Goal: Task Accomplishment & Management: Manage account settings

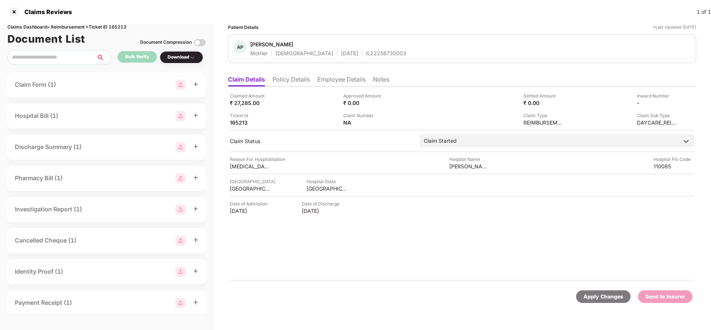
click at [286, 80] on li "Policy Details" at bounding box center [290, 81] width 37 height 11
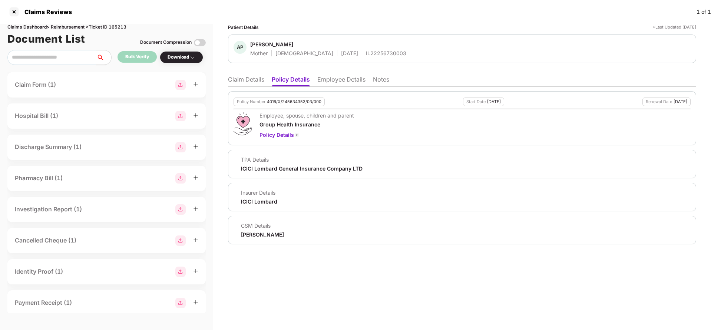
click at [296, 103] on div "4016/X/245634353/03/000" at bounding box center [294, 101] width 54 height 5
copy div "4016/X/245634353/03/000"
click at [341, 79] on li "Employee Details" at bounding box center [341, 81] width 48 height 11
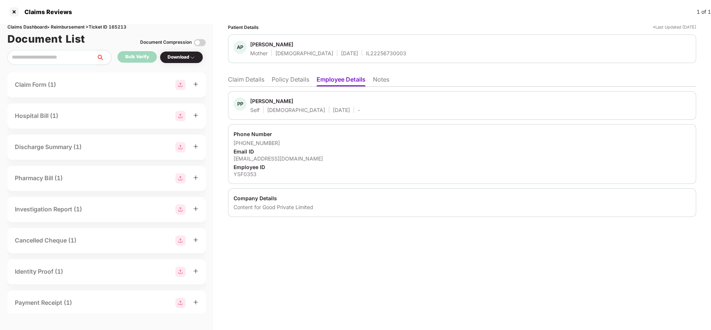
click at [289, 73] on ul "Claim Details Policy Details Employee Details Notes" at bounding box center [462, 79] width 468 height 15
click at [290, 79] on li "Policy Details" at bounding box center [290, 81] width 37 height 11
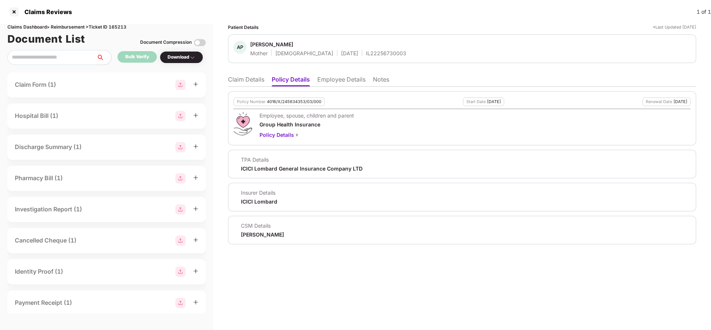
click at [290, 103] on div "4016/X/245634353/03/000" at bounding box center [294, 101] width 54 height 5
copy div "4016/X/245634353/03/000"
click at [241, 76] on li "Claim Details" at bounding box center [246, 81] width 36 height 11
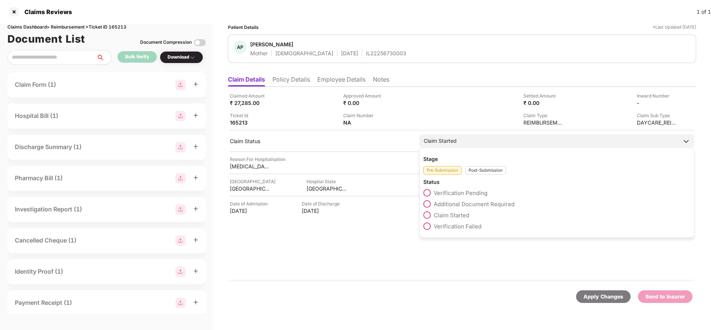
click at [477, 172] on div "Post-Submission" at bounding box center [485, 170] width 41 height 9
click at [453, 238] on span "Claim Closed" at bounding box center [451, 237] width 35 height 7
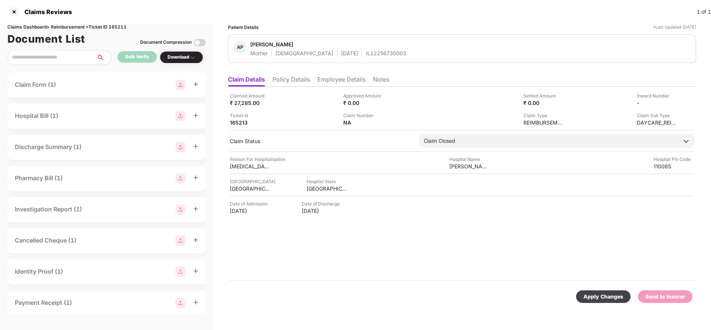
click at [595, 292] on div "Apply Changes" at bounding box center [603, 296] width 40 height 8
click at [668, 298] on div "Apply Changes" at bounding box center [665, 296] width 40 height 8
click at [671, 298] on div "Apply Changes" at bounding box center [665, 296] width 40 height 8
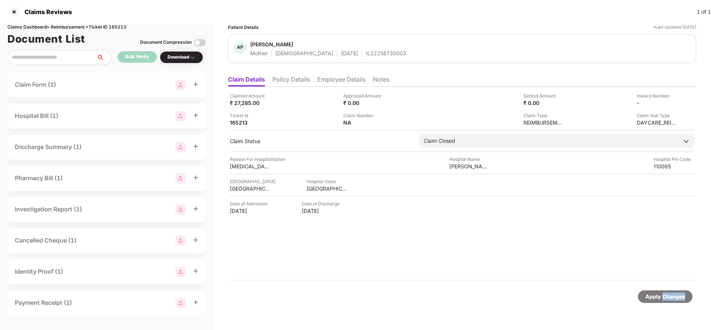
click at [671, 298] on div "Apply Changes" at bounding box center [665, 296] width 40 height 8
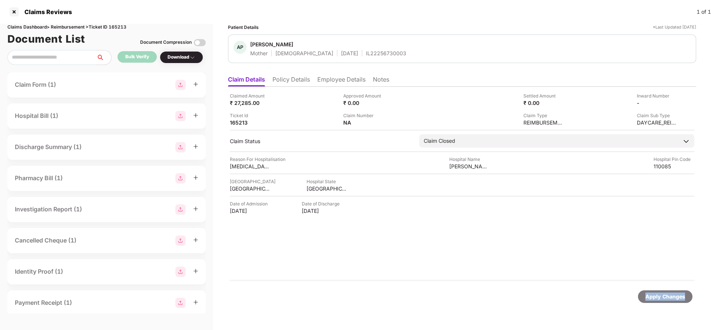
click at [671, 298] on div "Apply Changes" at bounding box center [665, 296] width 40 height 8
click at [120, 27] on div "Claims Dashboard > Reimbursement > Ticket ID 165213" at bounding box center [106, 27] width 198 height 7
copy div "165213"
click at [669, 291] on div "Apply Changes" at bounding box center [665, 296] width 54 height 13
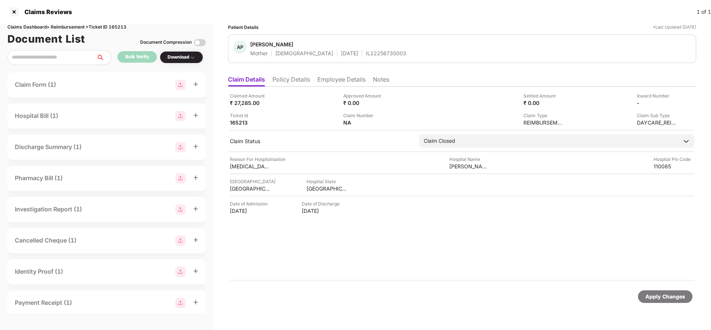
click at [667, 305] on div "Apply Changes" at bounding box center [462, 296] width 468 height 31
click at [664, 297] on div "Apply Changes" at bounding box center [665, 296] width 40 height 8
click at [284, 80] on li "Policy Details" at bounding box center [290, 81] width 37 height 11
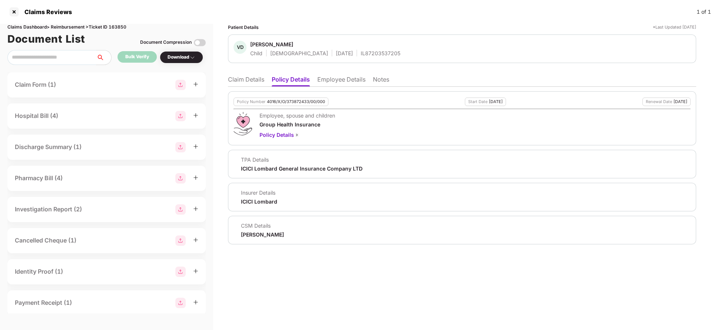
click at [298, 100] on div "4016/X/O/373872433/00/000" at bounding box center [296, 101] width 58 height 5
copy div "4016/X/O/373872433/00/000"
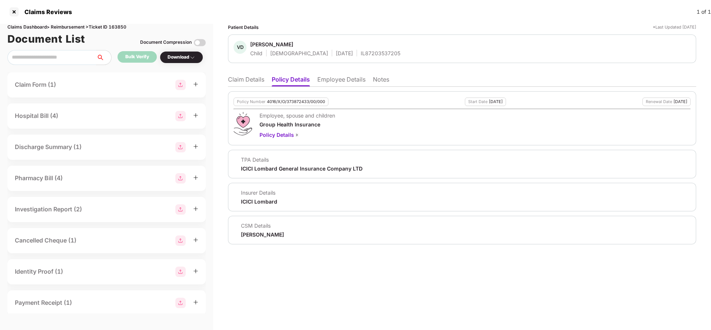
click at [361, 54] on div "IL87203537205" at bounding box center [381, 53] width 40 height 7
copy div "IL87203537205"
click at [255, 83] on li "Claim Details" at bounding box center [246, 81] width 36 height 11
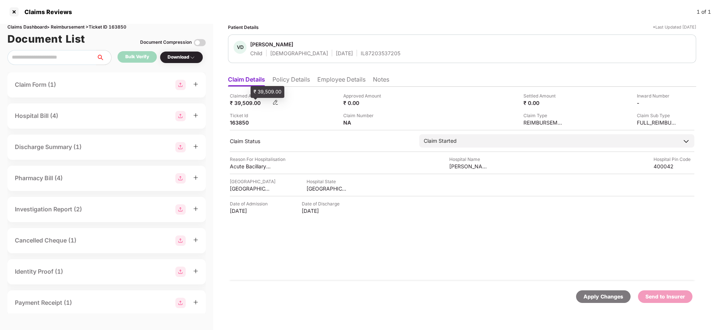
click at [240, 106] on div "₹ 39,509.00" at bounding box center [250, 102] width 41 height 7
copy div "39,509"
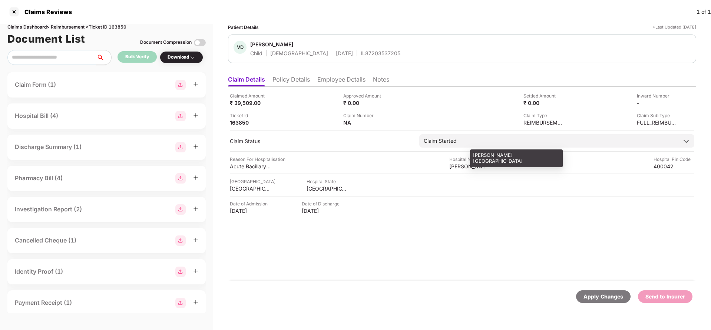
click at [462, 163] on div "Mrudula Hospital" at bounding box center [469, 166] width 41 height 7
copy div "Mrudula Hospital"
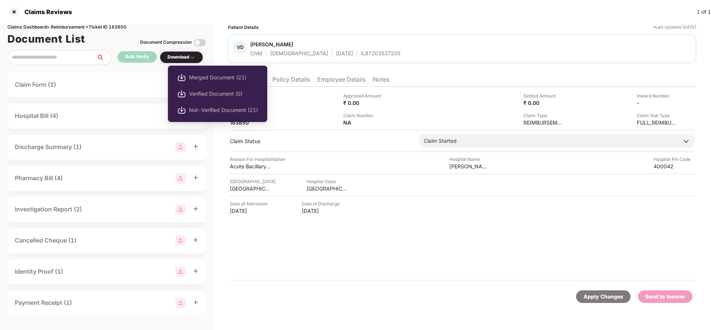
click at [181, 62] on div "Merged Document (21) Verified Document (0) Not-Verified Document (21)" at bounding box center [217, 94] width 99 height 64
click at [234, 82] on li "Merged Document (21)" at bounding box center [217, 77] width 99 height 16
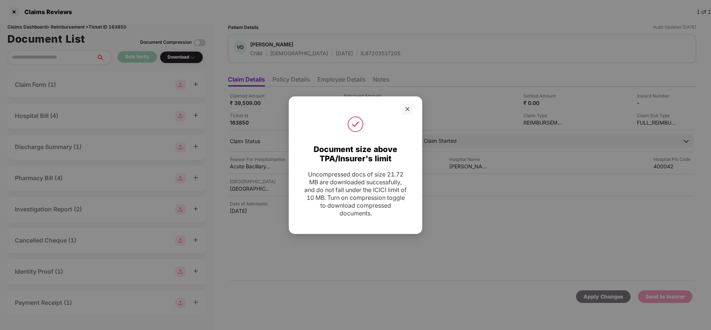
click at [402, 111] on div at bounding box center [407, 109] width 11 height 11
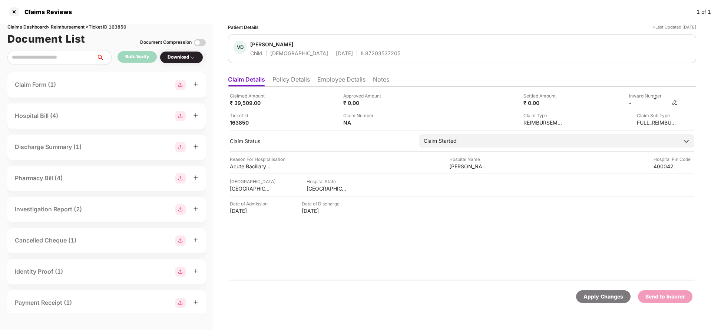
click at [677, 102] on img at bounding box center [675, 102] width 6 height 6
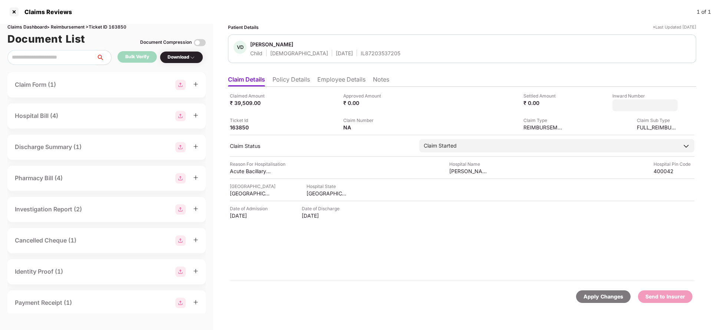
type input "**********"
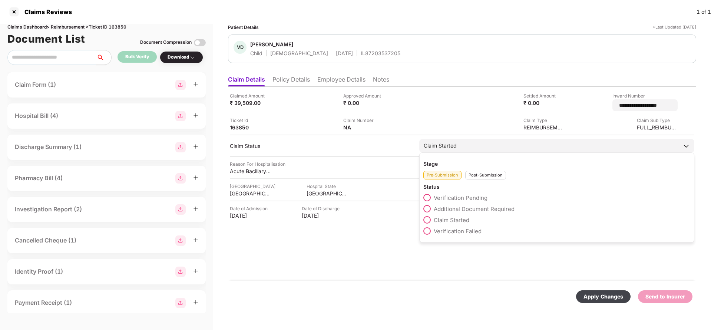
click at [510, 152] on div "Claim Started Stage Pre-Submission Post-Submission Status Verification Pending …" at bounding box center [556, 145] width 275 height 13
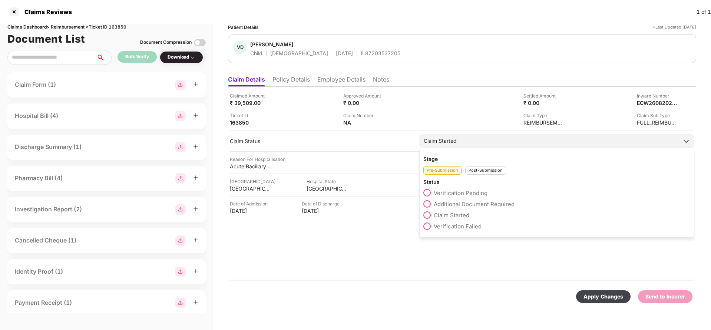
click at [491, 171] on div "Post-Submission" at bounding box center [485, 170] width 41 height 9
click at [467, 200] on label "Claim Under Process" at bounding box center [456, 203] width 66 height 7
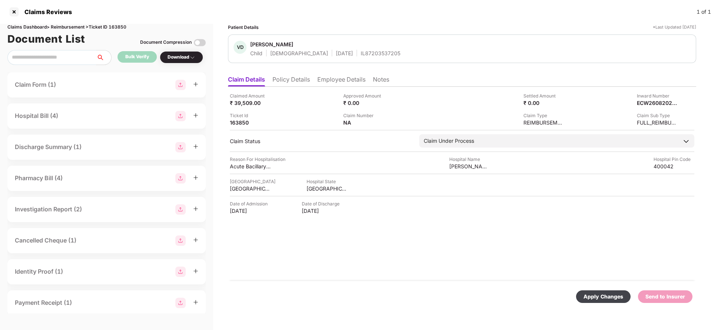
click at [589, 291] on div "Apply Changes" at bounding box center [603, 296] width 54 height 13
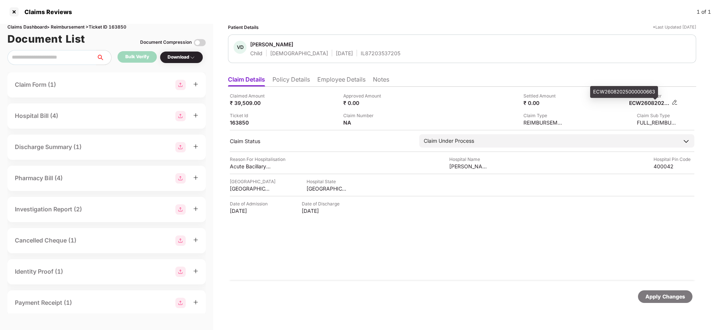
click at [647, 103] on div "ECW26082025000000663" at bounding box center [649, 102] width 41 height 7
copy div "ECW26082025000000663"
click at [361, 54] on div "IL87203537205" at bounding box center [381, 53] width 40 height 7
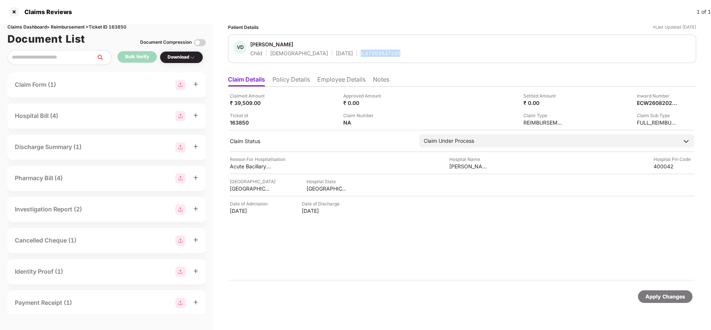
click at [361, 54] on div "IL87203537205" at bounding box center [381, 53] width 40 height 7
copy div "IL87203537205"
click at [654, 295] on div "Apply Changes" at bounding box center [665, 296] width 40 height 8
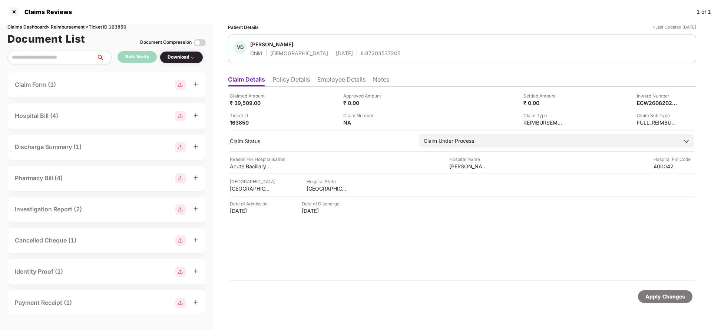
click at [115, 26] on div "Claims Dashboard > Reimbursement > Ticket ID 163850" at bounding box center [106, 27] width 198 height 7
copy div "163850"
click at [674, 296] on div "Apply Changes" at bounding box center [665, 296] width 40 height 8
click at [661, 298] on div "Apply Changes" at bounding box center [665, 296] width 40 height 8
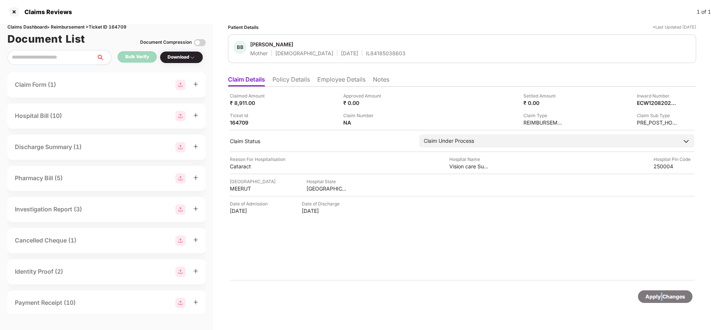
click at [661, 298] on div "Apply Changes" at bounding box center [665, 296] width 40 height 8
click at [113, 24] on div "Claims Dashboard > Reimbursement > Ticket ID 164709" at bounding box center [106, 27] width 198 height 7
copy div "164709"
click at [665, 300] on div "Apply Changes" at bounding box center [665, 296] width 40 height 8
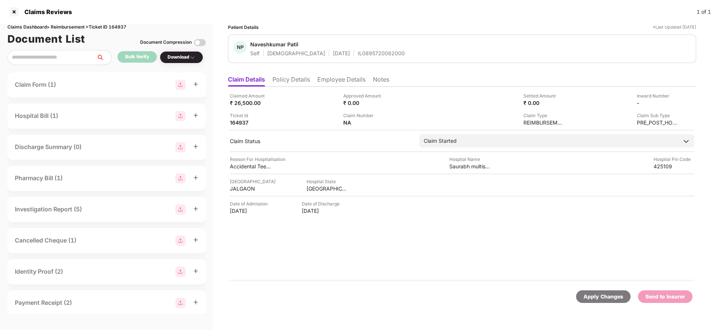
click at [298, 80] on li "Policy Details" at bounding box center [290, 81] width 37 height 11
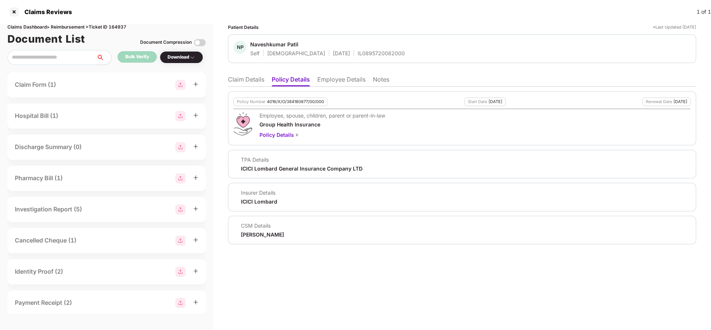
click at [281, 104] on div "Policy Number 4016/X/O/384180877/00/000" at bounding box center [281, 101] width 94 height 9
copy div "4016/X/O/384180877/00/000"
click at [358, 50] on div "IL0895720082000" at bounding box center [381, 53] width 47 height 7
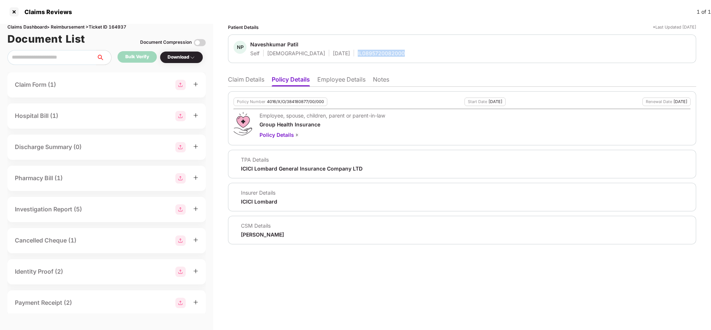
click at [358, 50] on div "IL0895720082000" at bounding box center [381, 53] width 47 height 7
copy div "IL0895720082000"
click at [336, 82] on li "Employee Details" at bounding box center [341, 81] width 48 height 11
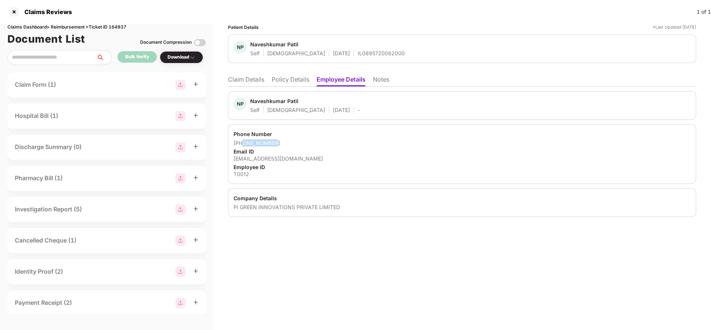
drag, startPoint x: 244, startPoint y: 142, endPoint x: 298, endPoint y: 139, distance: 54.6
click at [298, 139] on div "+918483902058" at bounding box center [462, 142] width 457 height 7
copy div "8483902058"
click at [268, 159] on div "naveshpatil2017@gmail.com" at bounding box center [462, 158] width 457 height 7
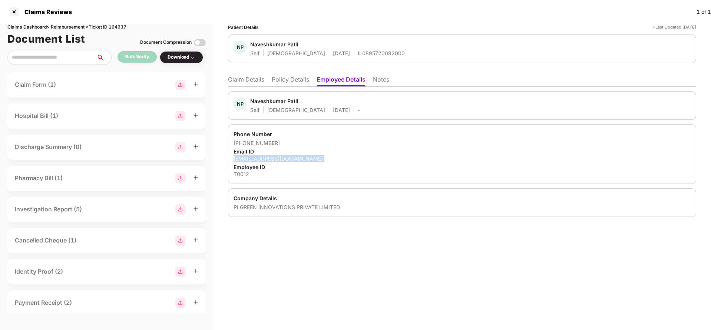
click at [268, 159] on div "naveshpatil2017@gmail.com" at bounding box center [462, 158] width 457 height 7
copy div "naveshpatil2017@gmail.com"
click at [260, 83] on li "Claim Details" at bounding box center [246, 81] width 36 height 11
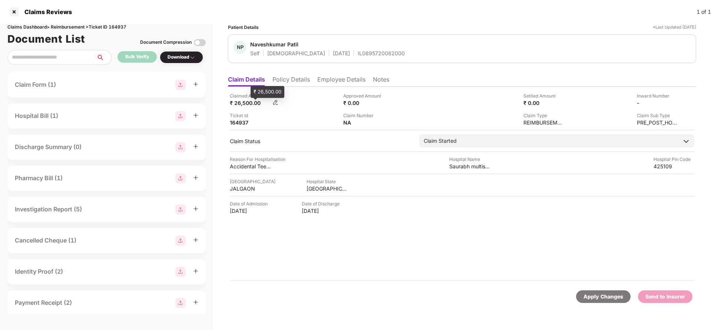
click at [245, 105] on div "₹ 26,500.00" at bounding box center [250, 102] width 41 height 7
copy div "26,500"
click at [460, 169] on div "Saurabh multispeciality dental clinic" at bounding box center [469, 166] width 41 height 7
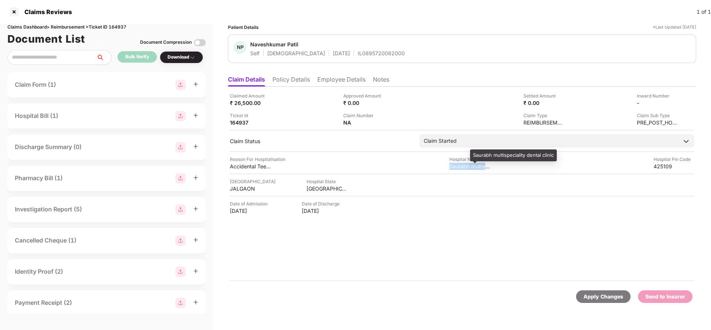
click at [460, 169] on div "Saurabh multispeciality dental clinic" at bounding box center [469, 166] width 41 height 7
copy div "Saurabh multispeciality dental clinic"
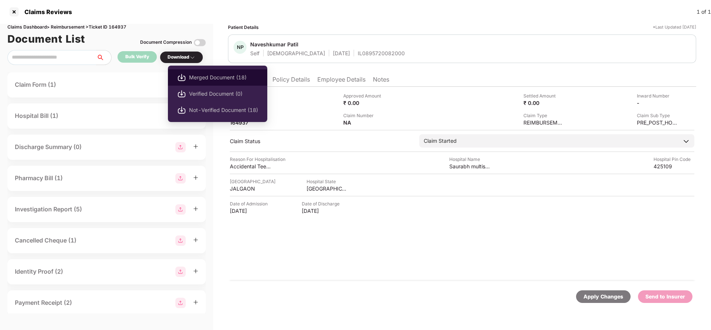
click at [213, 72] on li "Merged Document (18)" at bounding box center [217, 77] width 99 height 16
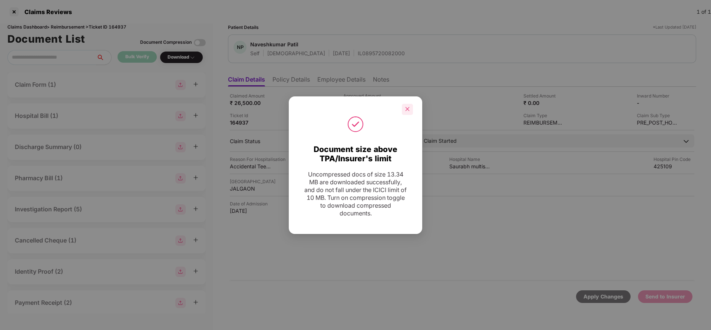
click at [408, 109] on icon "close" at bounding box center [408, 109] width 4 height 4
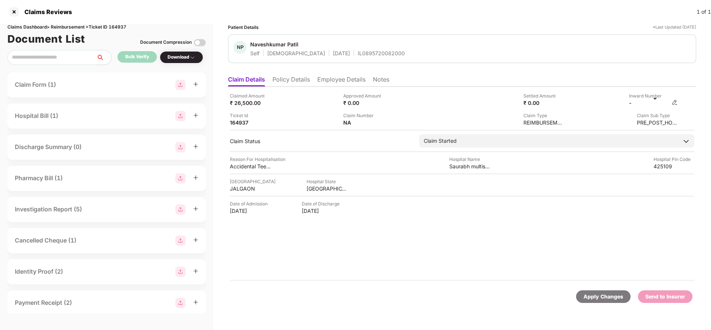
click at [676, 100] on img at bounding box center [675, 102] width 6 height 6
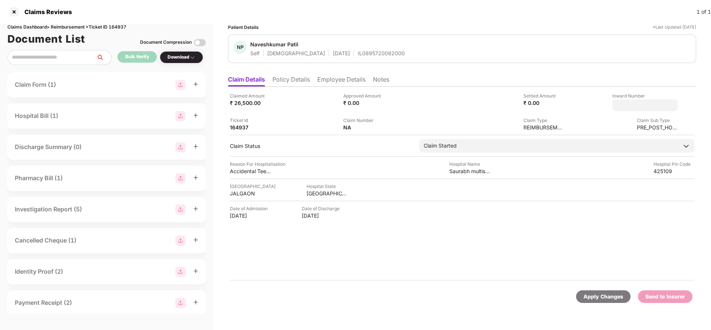
type input "**********"
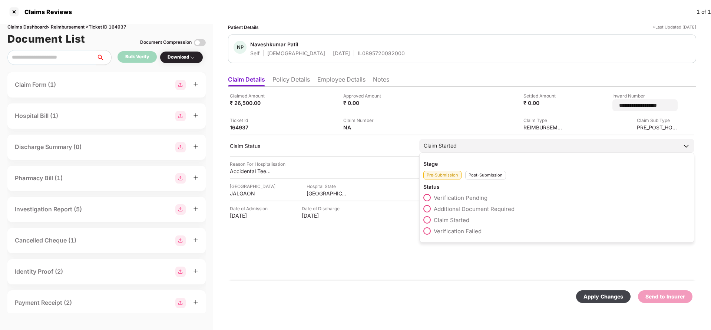
click at [481, 152] on div "Claim Started Stage Pre-Submission Post-Submission Status Verification Pending …" at bounding box center [556, 145] width 275 height 13
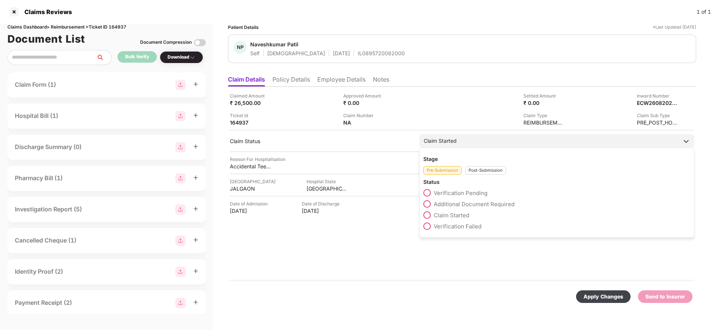
click at [485, 172] on div "Post-Submission" at bounding box center [485, 170] width 41 height 9
click at [472, 202] on span "Claim Under Process" at bounding box center [462, 204] width 56 height 7
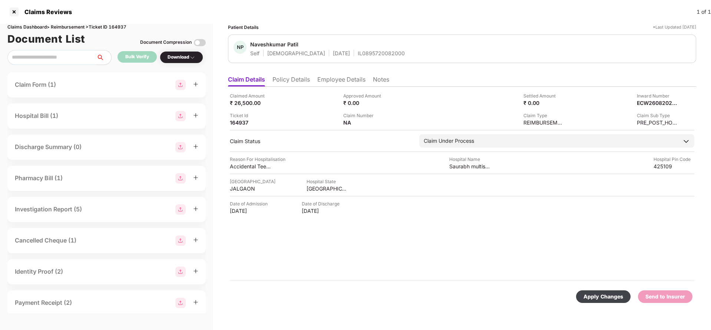
click at [605, 299] on div "Apply Changes" at bounding box center [603, 296] width 40 height 8
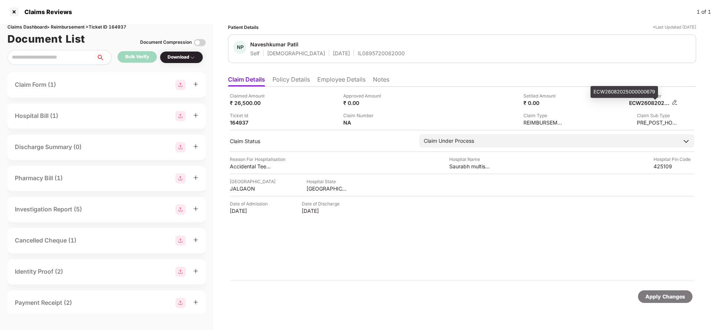
click at [660, 105] on div "ECW26082025000000679" at bounding box center [649, 102] width 41 height 7
copy div "ECW26082025000000679"
click at [364, 60] on div "NP Naveshkumar Patil Self Male 09 Aug 1999 IL0895720082000" at bounding box center [462, 48] width 468 height 29
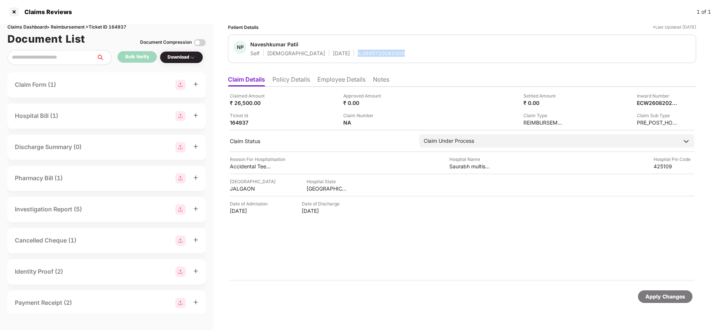
click at [364, 60] on div "NP Naveshkumar Patil Self Male 09 Aug 1999 IL0895720082000" at bounding box center [462, 48] width 468 height 29
copy div "IL0895720082000"
click at [651, 295] on div "Apply Changes" at bounding box center [665, 296] width 40 height 8
click at [121, 23] on div "Claims Reviews 1 of 1" at bounding box center [355, 12] width 711 height 24
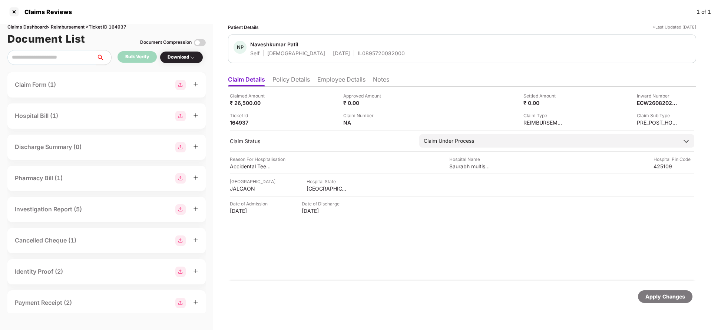
click at [121, 23] on div "Claims Reviews 1 of 1" at bounding box center [355, 12] width 711 height 24
click at [122, 27] on div "Claims Dashboard > Reimbursement > Ticket ID 164937" at bounding box center [106, 27] width 198 height 7
copy div "164937"
click at [657, 298] on div "Apply Changes" at bounding box center [665, 296] width 40 height 8
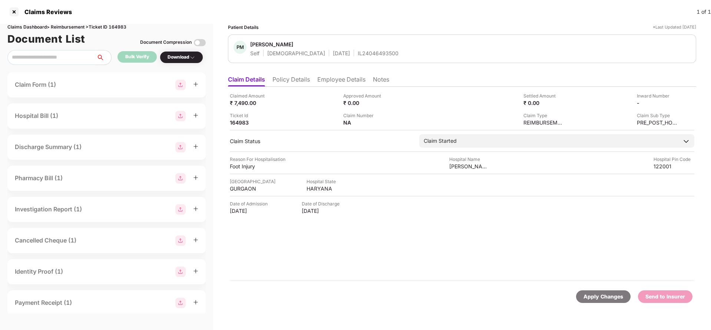
click at [287, 80] on li "Policy Details" at bounding box center [290, 81] width 37 height 11
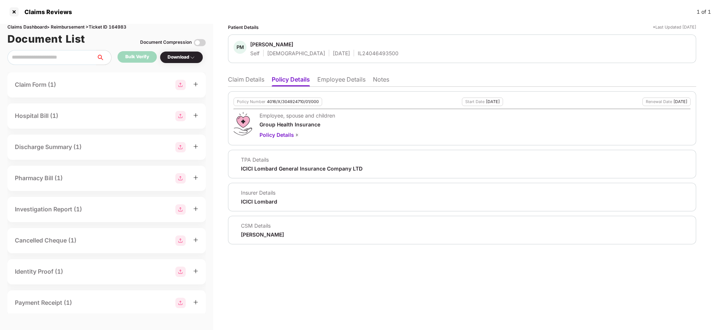
click at [350, 83] on li "Employee Details" at bounding box center [341, 81] width 48 height 11
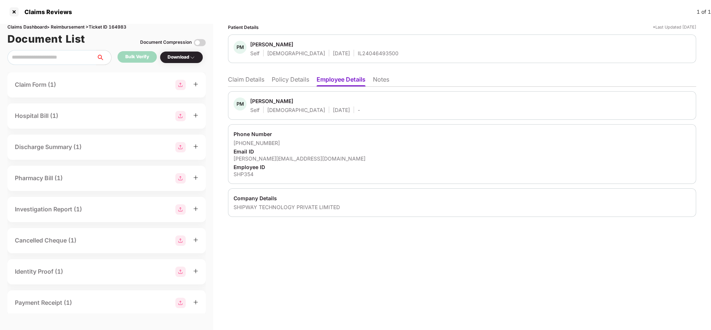
click at [247, 82] on li "Claim Details" at bounding box center [246, 81] width 36 height 11
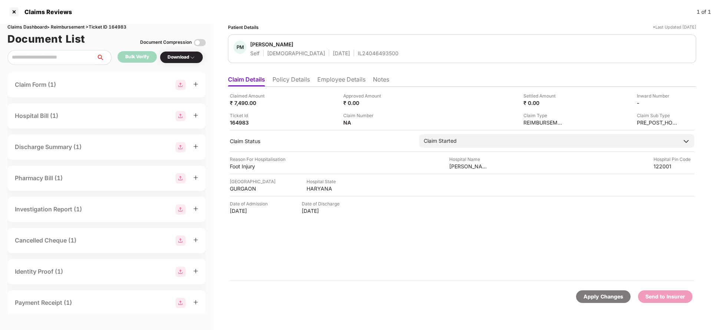
click at [294, 85] on li "Policy Details" at bounding box center [290, 81] width 37 height 11
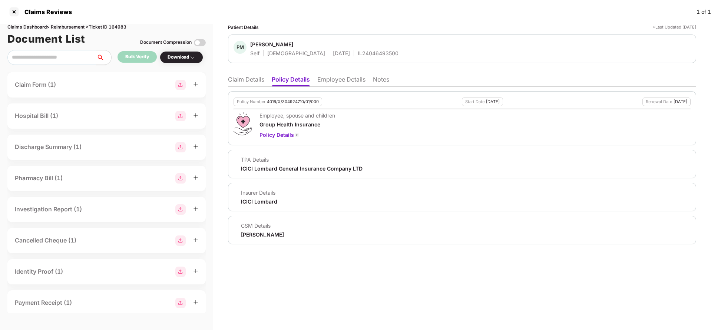
click at [285, 102] on div "4016/X/304924710/01/000" at bounding box center [293, 101] width 52 height 5
copy div "4016/X/304924710/01/000"
click at [251, 77] on li "Claim Details" at bounding box center [246, 81] width 36 height 11
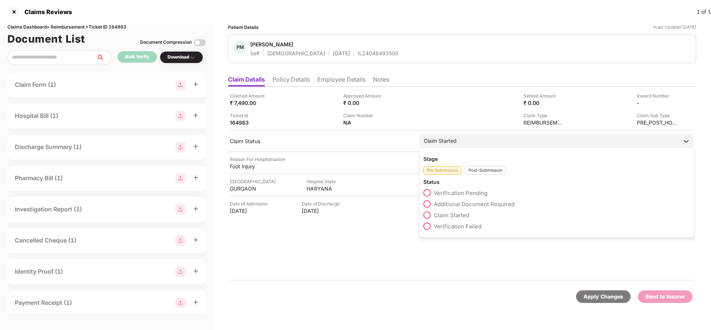
click at [478, 172] on div "Post-Submission" at bounding box center [485, 170] width 41 height 9
click at [457, 238] on span "Claim Closed" at bounding box center [451, 237] width 35 height 7
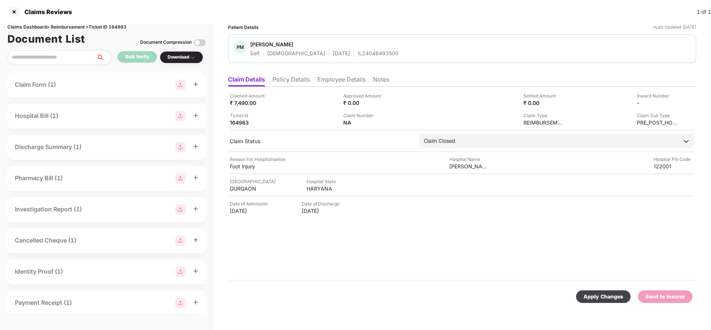
click at [596, 298] on div "Apply Changes" at bounding box center [603, 296] width 40 height 8
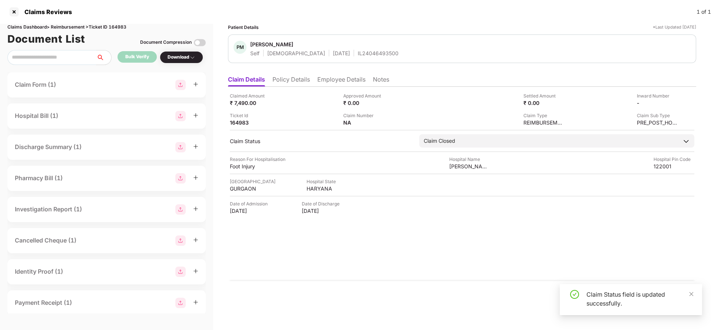
click at [120, 22] on div "Claims Reviews 1 of 1" at bounding box center [355, 12] width 711 height 24
click at [120, 29] on div "Claims Dashboard > Reimbursement > Ticket ID 164983" at bounding box center [106, 27] width 198 height 7
copy div "164983"
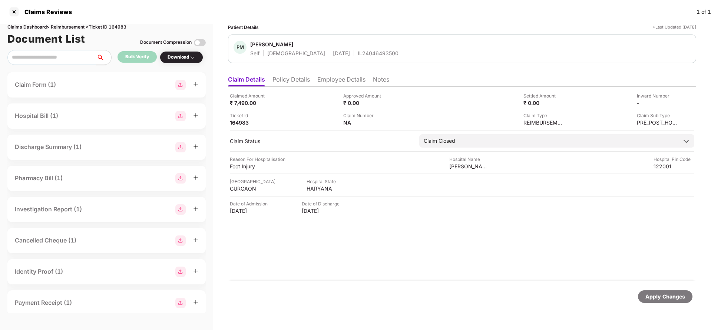
click at [658, 299] on div "Apply Changes" at bounding box center [665, 296] width 40 height 8
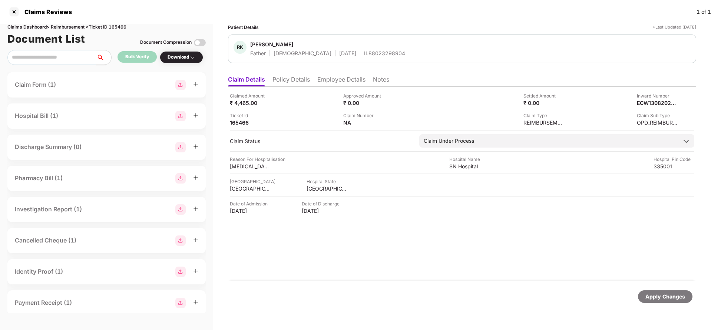
click at [335, 87] on div "Claimed Amount ₹ 4,465.00 Approved Amount ₹ 0.00 Settled Amount ₹ 0.00 Inward N…" at bounding box center [462, 184] width 468 height 194
click at [336, 83] on li "Employee Details" at bounding box center [341, 81] width 48 height 11
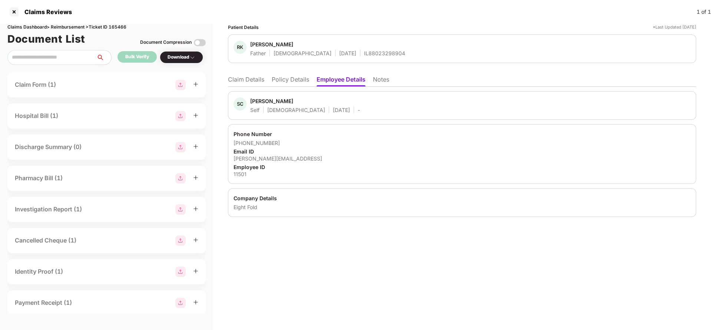
click at [276, 89] on div "SC [PERSON_NAME] Self [DEMOGRAPHIC_DATA] [DATE] - Phone Number [PHONE_NUMBER] E…" at bounding box center [462, 152] width 468 height 130
click at [280, 83] on li "Policy Details" at bounding box center [290, 81] width 37 height 11
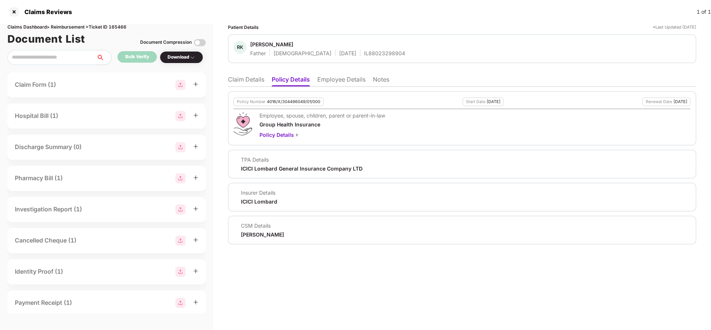
click at [284, 100] on div "4016/X/304496049/01/000" at bounding box center [293, 101] width 53 height 5
copy div "4016/X/304496049/01/000"
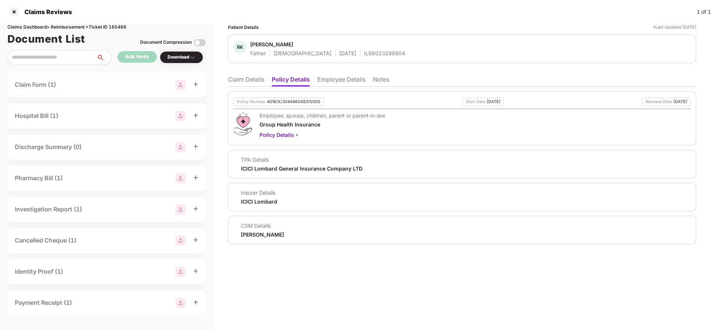
click at [364, 54] on div "IL88023298904" at bounding box center [384, 53] width 41 height 7
copy div "IL88023298904"
click at [244, 77] on li "Claim Details" at bounding box center [246, 81] width 36 height 11
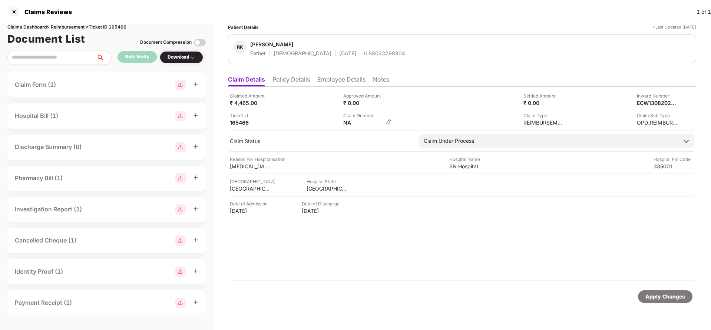
click at [387, 121] on img at bounding box center [389, 122] width 6 height 6
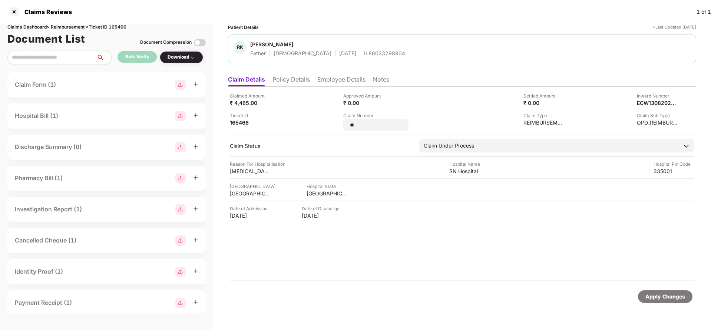
type input "*"
type input "**********"
click at [661, 295] on div "Apply Changes" at bounding box center [665, 296] width 40 height 8
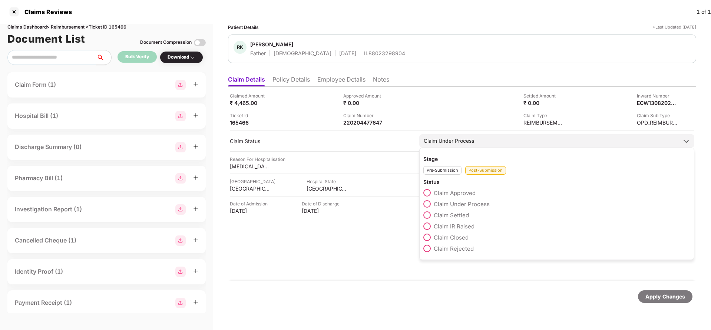
click at [453, 214] on span "Claim Settled" at bounding box center [451, 215] width 35 height 7
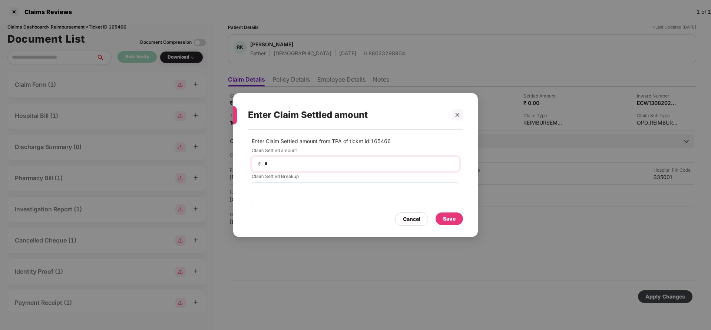
click at [305, 158] on div "₹ *" at bounding box center [356, 163] width 208 height 15
click at [302, 158] on div "₹ *" at bounding box center [356, 163] width 208 height 15
click at [300, 161] on input "*" at bounding box center [358, 164] width 189 height 8
type input "****"
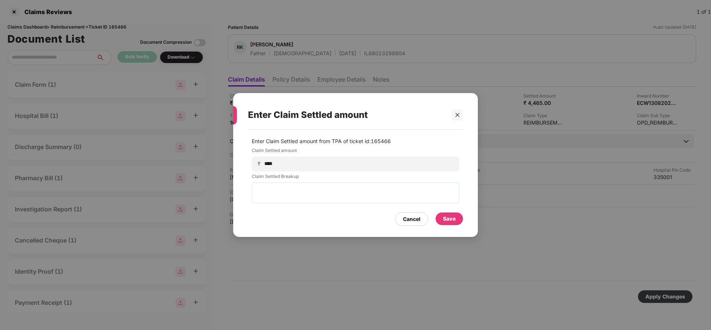
click at [444, 216] on div "Save" at bounding box center [449, 219] width 13 height 8
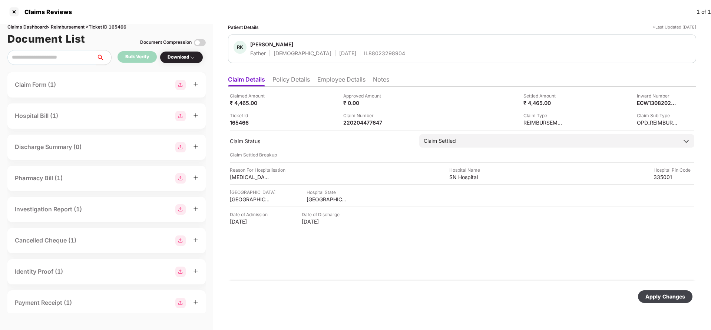
click at [668, 296] on div "Apply Changes" at bounding box center [665, 296] width 40 height 8
click at [366, 123] on div "220204477647" at bounding box center [363, 122] width 41 height 7
copy div "220204477647"
click at [364, 50] on div "IL88023298904" at bounding box center [384, 53] width 41 height 7
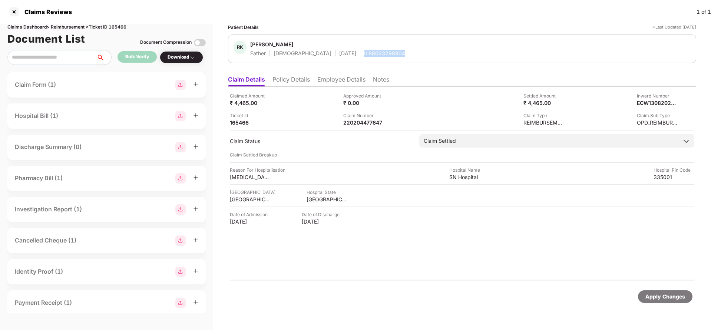
click at [364, 50] on div "IL88023298904" at bounding box center [384, 53] width 41 height 7
copy div "IL88023298904"
click at [657, 299] on div "Apply Changes" at bounding box center [665, 296] width 40 height 8
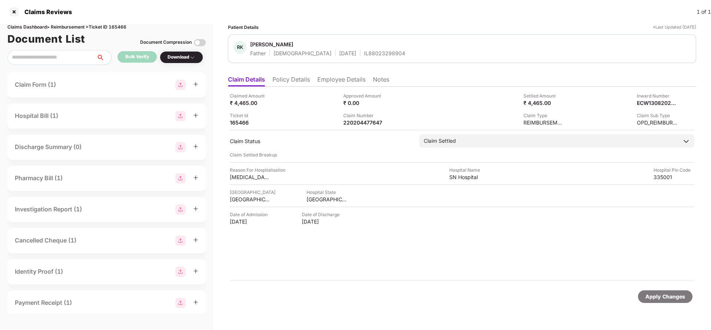
click at [119, 28] on div "Claims Dashboard > Reimbursement > Ticket ID 165466" at bounding box center [106, 27] width 198 height 7
copy div "165466"
click at [665, 297] on div "Apply Changes" at bounding box center [665, 296] width 40 height 8
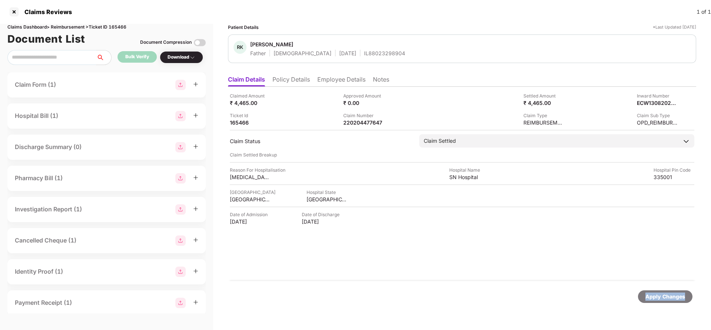
click at [665, 297] on div "Apply Changes" at bounding box center [665, 296] width 40 height 8
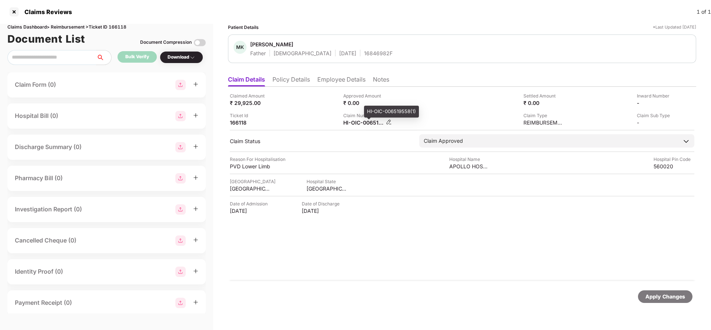
click at [361, 125] on div "HI-OIC-006519558(1)" at bounding box center [363, 122] width 41 height 7
copy div
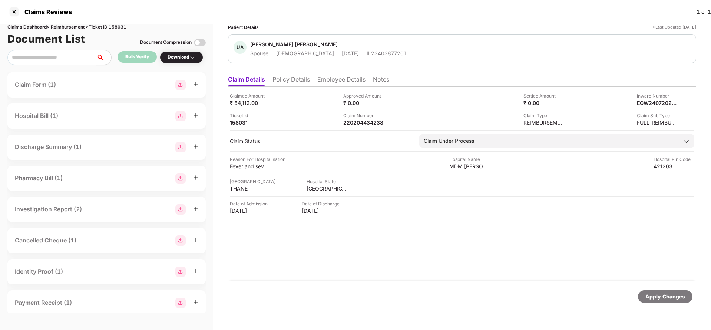
click at [310, 85] on li "Policy Details" at bounding box center [290, 81] width 37 height 11
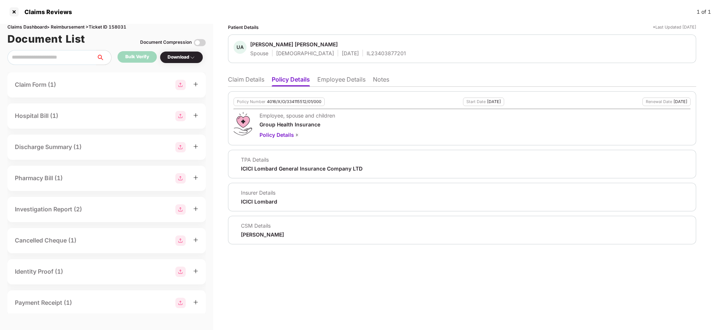
click at [356, 81] on li "Employee Details" at bounding box center [341, 81] width 48 height 11
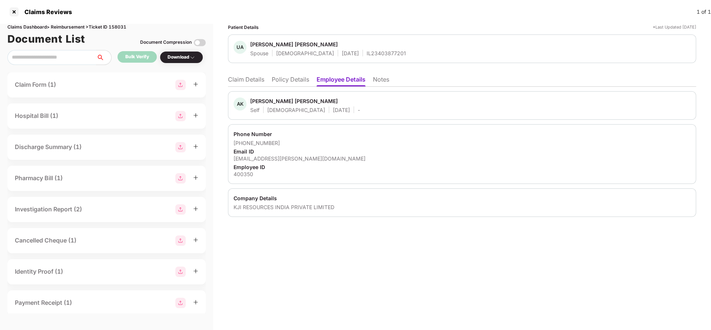
click at [290, 84] on li "Policy Details" at bounding box center [290, 81] width 37 height 11
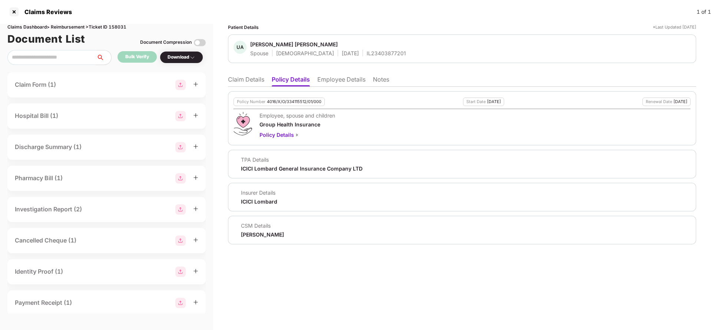
click at [289, 102] on div "4016/X/O/334115512/01/000" at bounding box center [294, 101] width 54 height 5
copy div "4016/X/O/334115512/01/000"
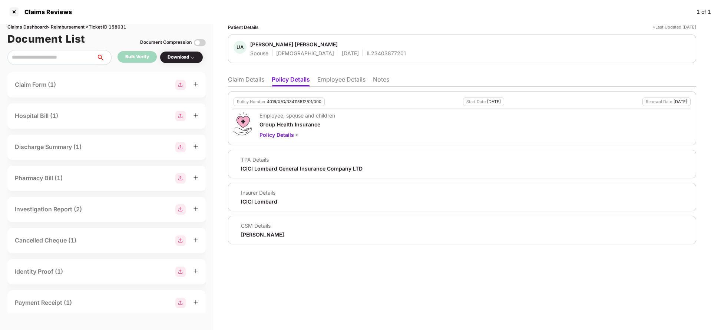
click at [232, 81] on li "Claim Details" at bounding box center [246, 81] width 36 height 11
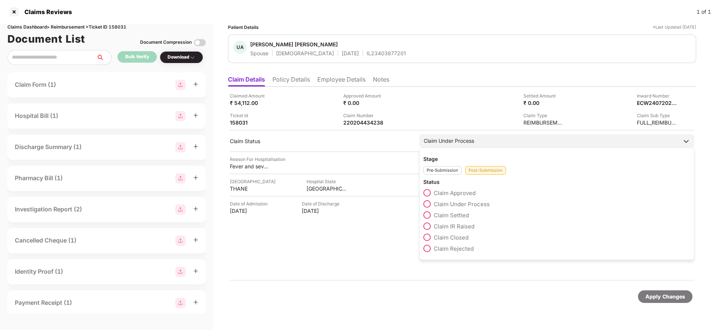
click at [444, 251] on span "Claim Rejected" at bounding box center [454, 248] width 40 height 7
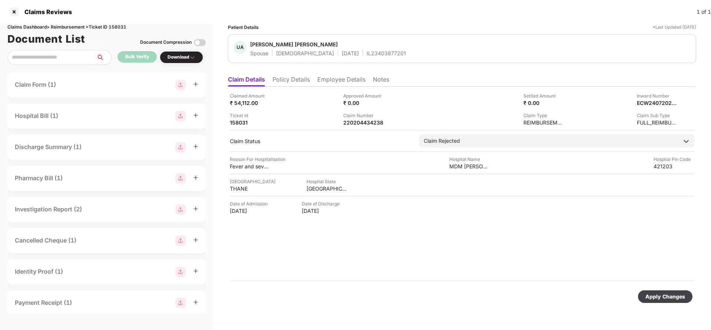
click at [658, 295] on div "Apply Changes" at bounding box center [665, 296] width 40 height 8
click at [362, 127] on div "Claimed Amount ₹ 54,112.00 Approved Amount ₹ 0.00 Settled Amount ₹ 0.00 Inward …" at bounding box center [462, 184] width 468 height 194
click at [364, 123] on div "220204434238" at bounding box center [363, 122] width 41 height 7
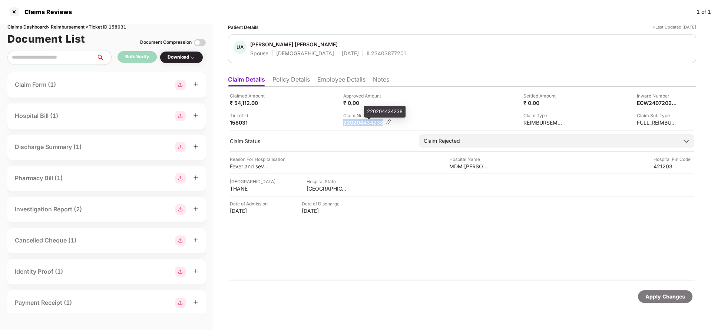
click at [364, 123] on div "220204434238" at bounding box center [363, 122] width 41 height 7
copy div "220204434238"
click at [351, 59] on div "UA Urmila Ajay Vishwakarma Spouse Female 14 June 1989 IL23403877201" at bounding box center [462, 48] width 468 height 29
copy div "IL23403877201"
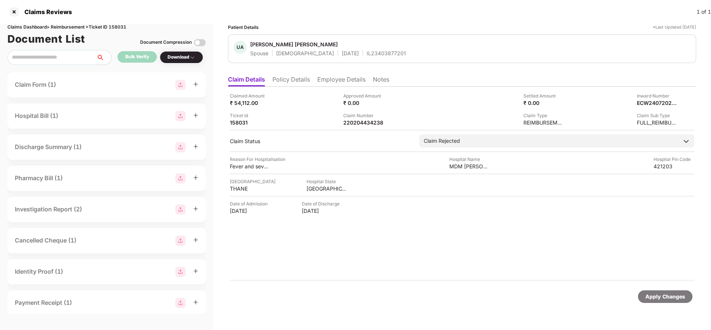
click at [653, 301] on div "Apply Changes" at bounding box center [665, 296] width 54 height 13
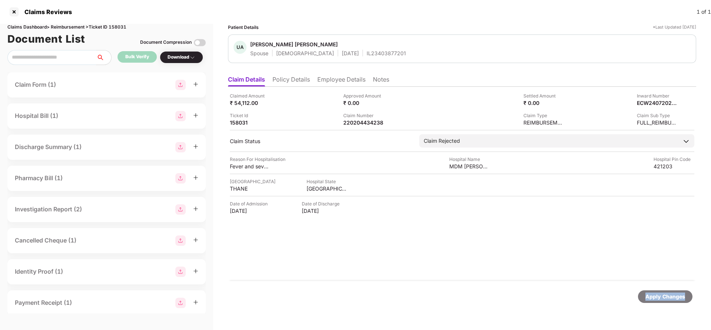
click at [653, 301] on div "Apply Changes" at bounding box center [665, 296] width 54 height 13
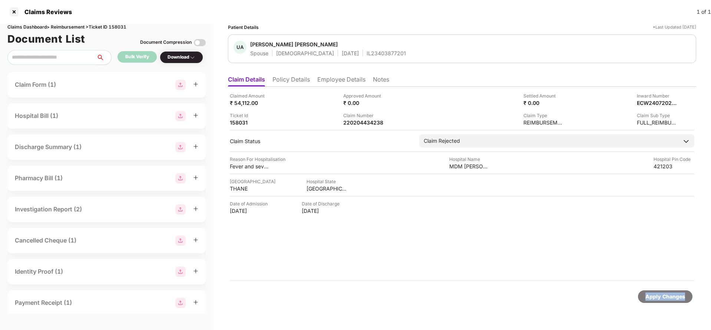
click at [653, 301] on div "Apply Changes" at bounding box center [665, 296] width 54 height 13
click at [115, 29] on div "Claims Dashboard > Reimbursement > Ticket ID 158031" at bounding box center [106, 27] width 198 height 7
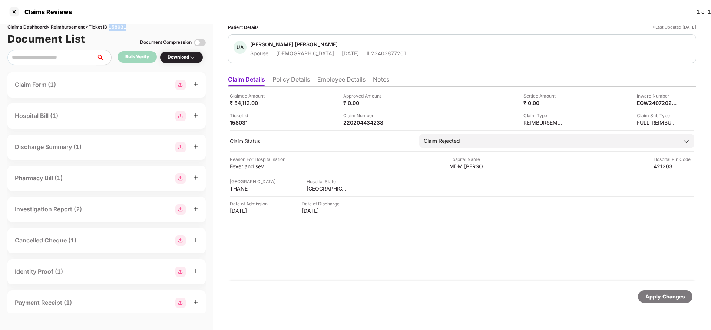
click at [115, 29] on div "Claims Dashboard > Reimbursement > Ticket ID 158031" at bounding box center [106, 27] width 198 height 7
copy div "158031"
click at [663, 299] on div "Apply Changes" at bounding box center [665, 296] width 40 height 8
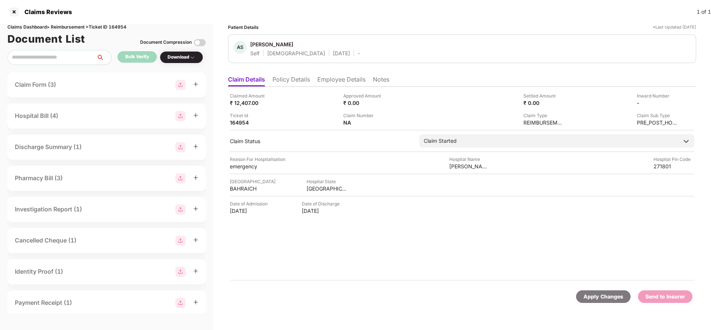
click at [602, 300] on div "Apply Changes" at bounding box center [603, 296] width 40 height 8
click at [119, 27] on div "Claims Dashboard > Reimbursement > Ticket ID 164954" at bounding box center [106, 27] width 198 height 7
copy div "164954"
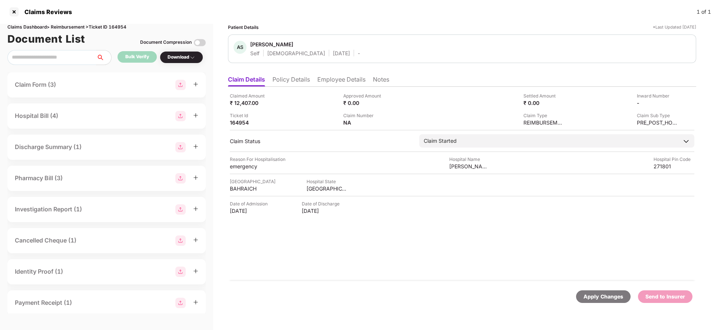
click at [605, 295] on div "Apply Changes" at bounding box center [603, 296] width 40 height 8
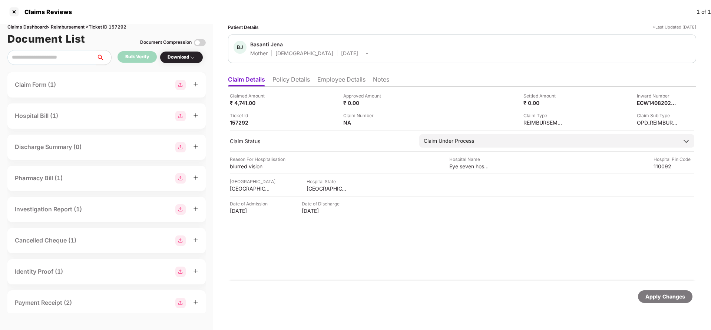
click at [285, 82] on li "Policy Details" at bounding box center [290, 81] width 37 height 11
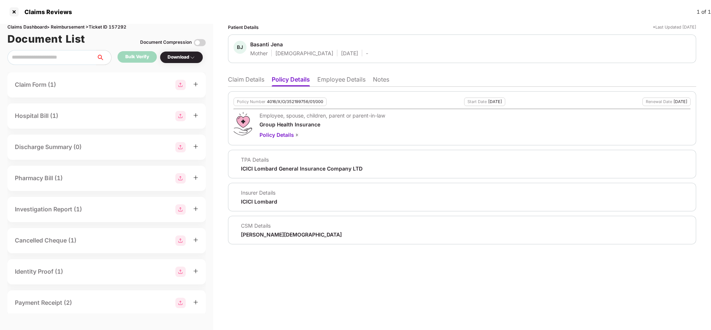
click at [300, 102] on div "4016/X/O/352199756/01/000" at bounding box center [295, 101] width 56 height 5
copy div "4016/X/O/352199756/01/000"
click at [352, 76] on li "Employee Details" at bounding box center [341, 81] width 48 height 11
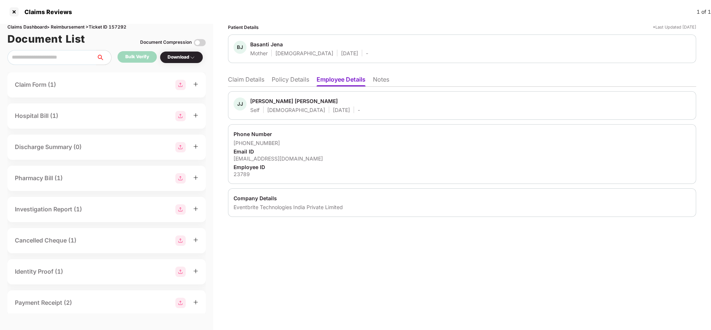
click at [295, 82] on li "Policy Details" at bounding box center [290, 81] width 37 height 11
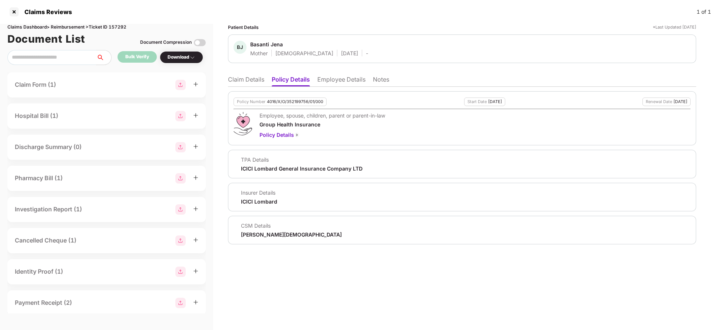
click at [287, 103] on div "4016/X/O/352199756/01/000" at bounding box center [295, 101] width 56 height 5
copy div "4016/X/O/352199756/01/000"
click at [243, 82] on li "Claim Details" at bounding box center [246, 81] width 36 height 11
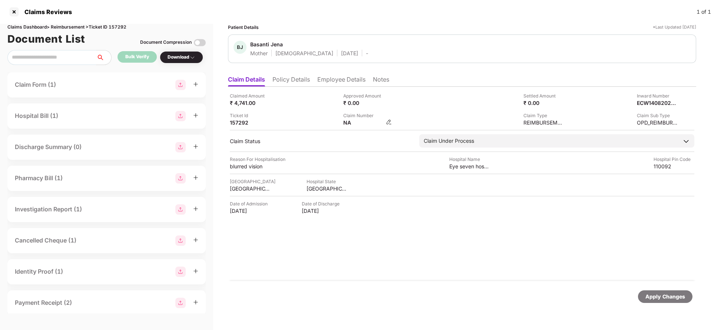
click at [385, 122] on div "NA" at bounding box center [367, 122] width 49 height 7
click at [392, 125] on img at bounding box center [389, 122] width 6 height 6
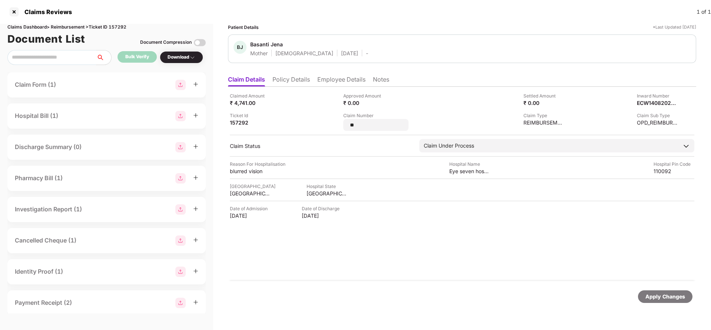
type input "*"
type input "**********"
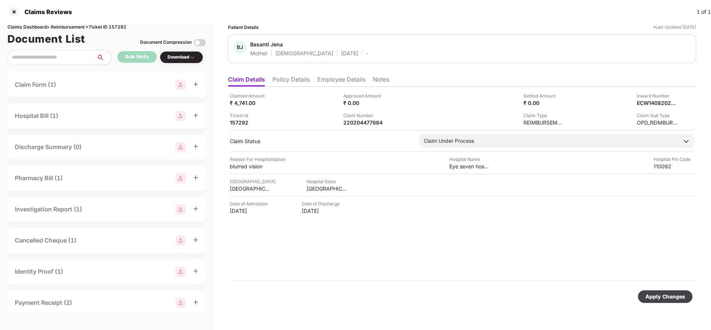
click at [651, 295] on div "Apply Changes" at bounding box center [665, 296] width 40 height 8
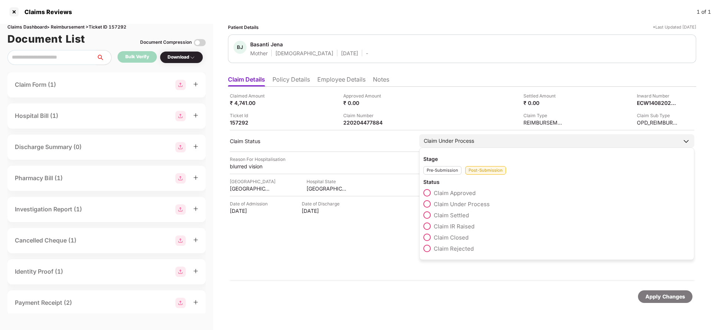
click at [454, 218] on label "Claim Settled" at bounding box center [446, 214] width 46 height 7
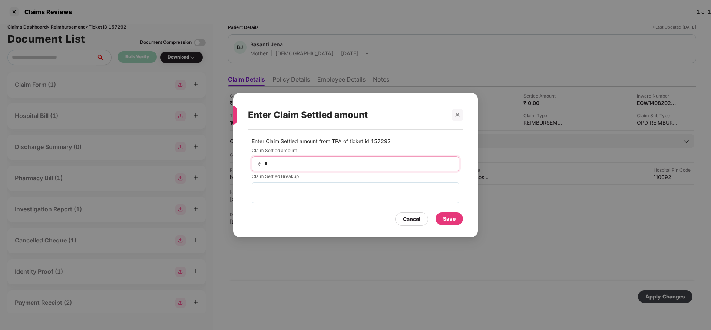
click at [294, 161] on input "*" at bounding box center [358, 164] width 189 height 8
type input "****"
click at [444, 218] on div "Save" at bounding box center [449, 219] width 13 height 8
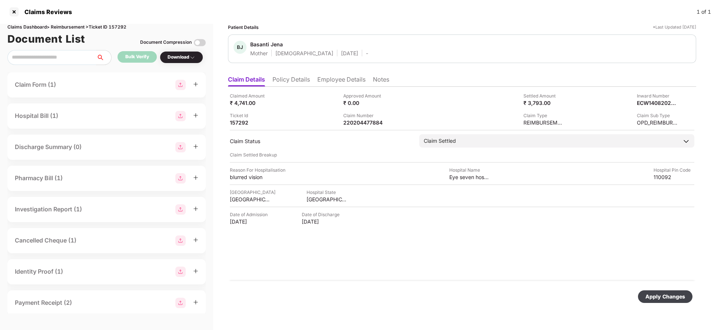
click at [665, 299] on div "Apply Changes" at bounding box center [665, 296] width 40 height 8
click at [355, 120] on div "220204477884" at bounding box center [363, 122] width 41 height 7
copy div "220204477884"
click at [648, 295] on div "Apply Changes" at bounding box center [665, 296] width 40 height 8
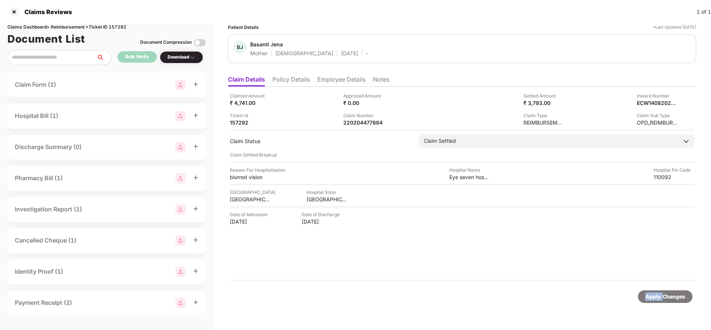
click at [648, 295] on div "Apply Changes" at bounding box center [665, 296] width 40 height 8
click at [119, 27] on div "Claims Dashboard > Reimbursement > Ticket ID 157292" at bounding box center [106, 27] width 198 height 7
copy div "157292"
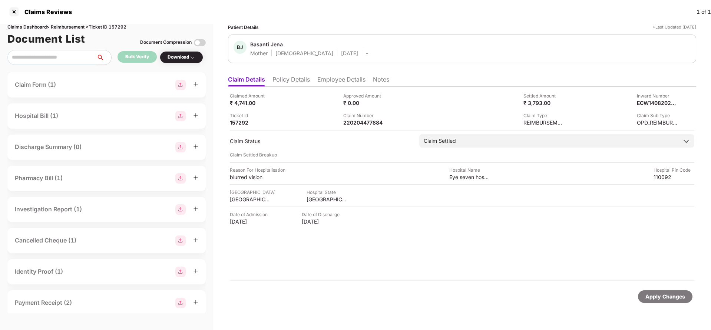
click at [664, 298] on div "Apply Changes" at bounding box center [665, 296] width 40 height 8
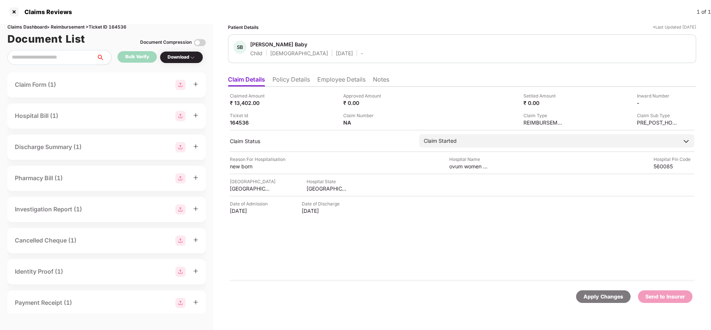
click at [337, 81] on li "Employee Details" at bounding box center [341, 81] width 48 height 11
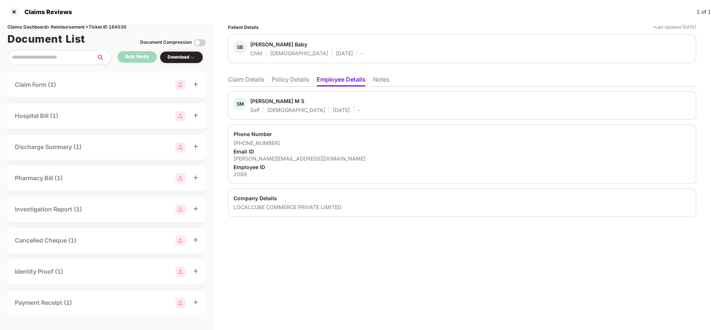
click at [246, 78] on li "Claim Details" at bounding box center [246, 81] width 36 height 11
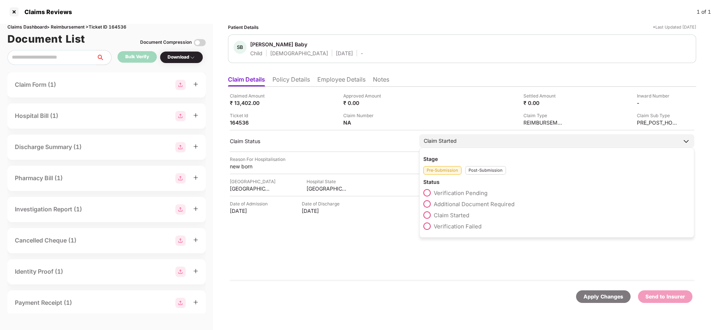
click at [480, 174] on div "Post-Submission" at bounding box center [485, 170] width 41 height 9
click at [459, 238] on span "Claim Closed" at bounding box center [451, 237] width 35 height 7
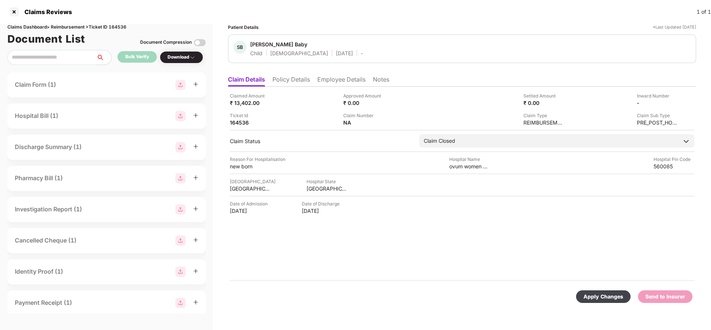
click at [604, 300] on div "Apply Changes" at bounding box center [603, 296] width 40 height 8
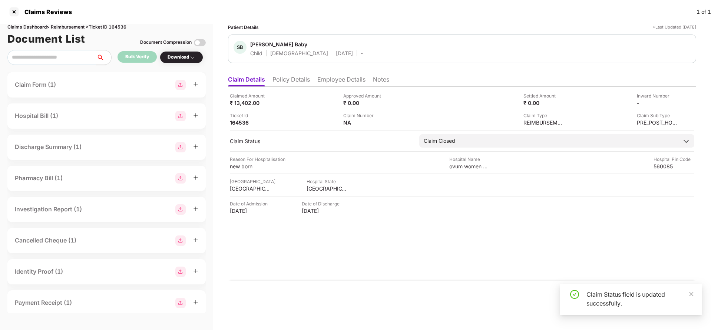
click at [120, 30] on div "Claims Dashboard > Reimbursement > Ticket ID 164536" at bounding box center [106, 27] width 198 height 7
copy div "164536"
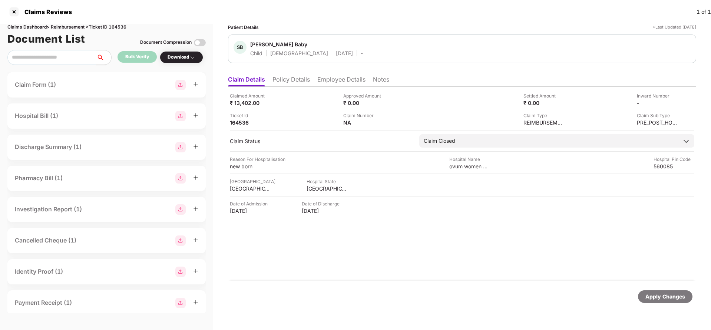
click at [664, 300] on div "Apply Changes" at bounding box center [665, 296] width 40 height 8
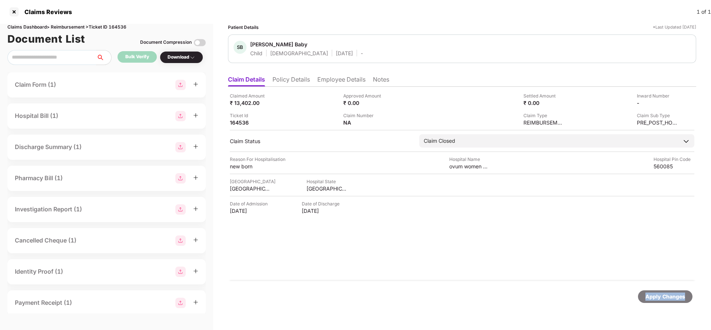
click at [664, 300] on div "Apply Changes" at bounding box center [665, 296] width 40 height 8
click at [601, 298] on div "Apply Changes" at bounding box center [603, 296] width 40 height 8
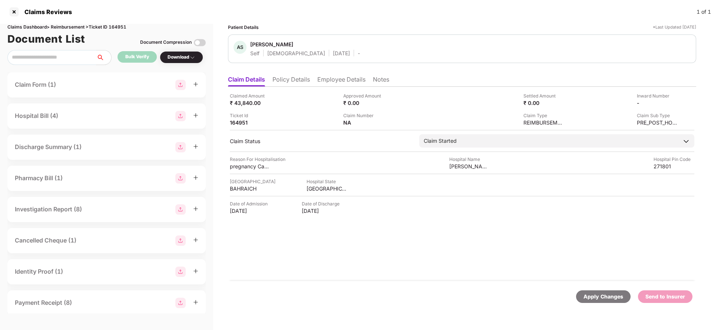
click at [123, 28] on div "Claims Dashboard > Reimbursement > Ticket ID 164951" at bounding box center [106, 27] width 198 height 7
copy div "164951"
click at [596, 297] on div "Apply Changes" at bounding box center [603, 296] width 40 height 8
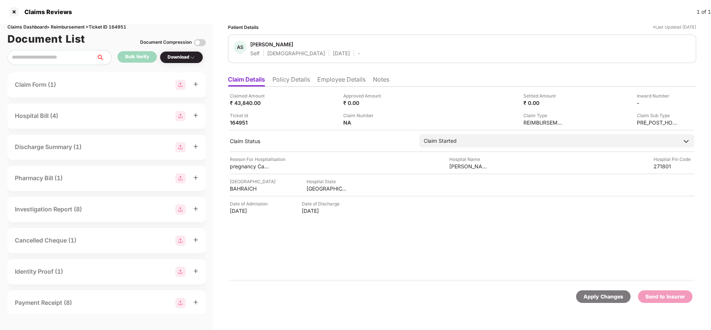
click at [341, 80] on li "Employee Details" at bounding box center [341, 81] width 48 height 11
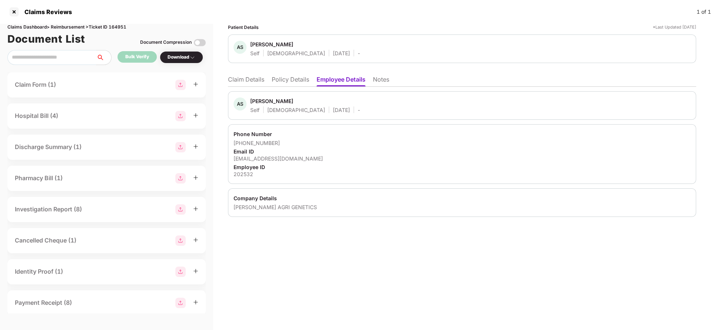
click at [254, 80] on li "Claim Details" at bounding box center [246, 81] width 36 height 11
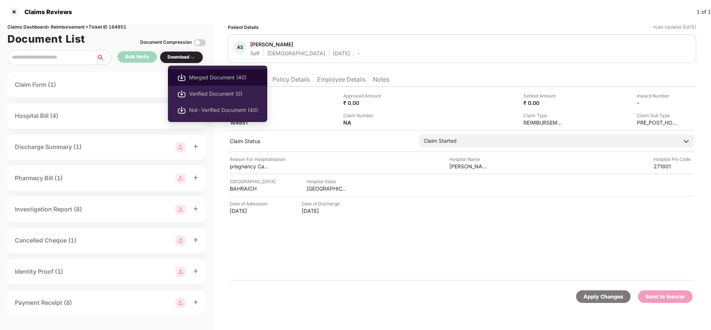
click at [218, 80] on span "Merged Document (40)" at bounding box center [223, 77] width 69 height 8
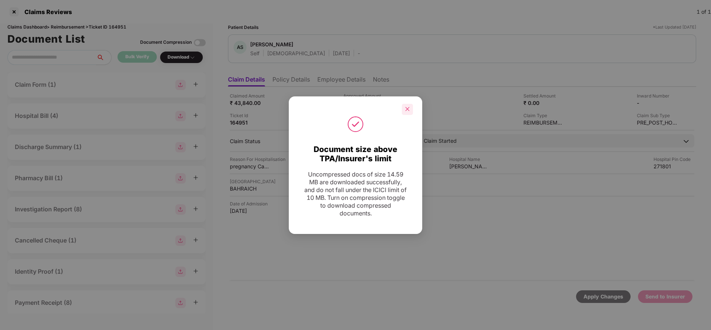
click at [409, 109] on icon "close" at bounding box center [407, 108] width 5 height 5
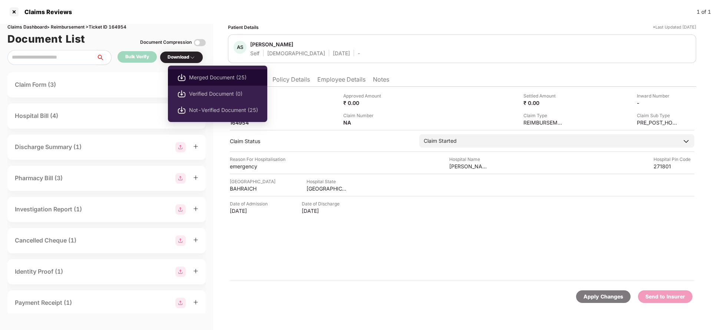
click at [202, 77] on span "Merged Document (25)" at bounding box center [223, 77] width 69 height 8
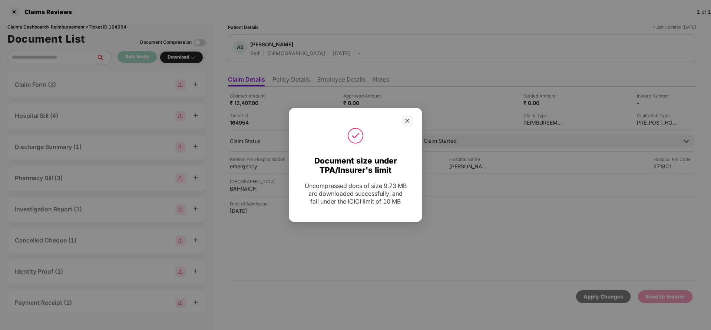
drag, startPoint x: 410, startPoint y: 120, endPoint x: 417, endPoint y: 117, distance: 7.5
click at [410, 120] on div at bounding box center [407, 120] width 11 height 11
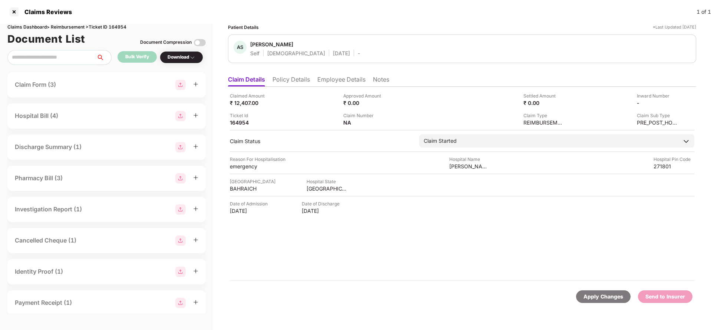
click at [334, 82] on li "Employee Details" at bounding box center [341, 81] width 48 height 11
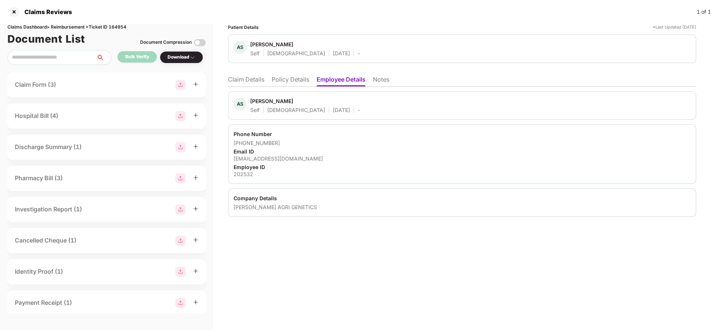
click at [238, 80] on li "Claim Details" at bounding box center [246, 81] width 36 height 11
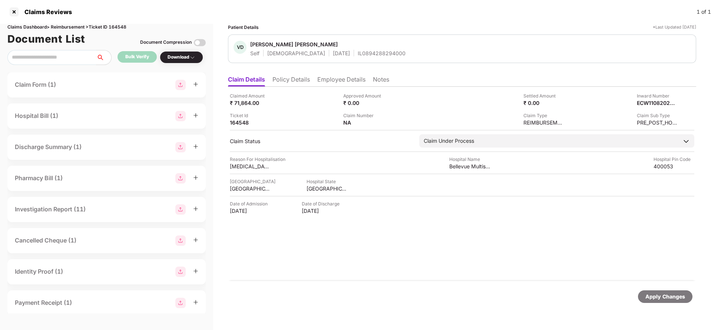
click at [289, 77] on li "Policy Details" at bounding box center [290, 81] width 37 height 11
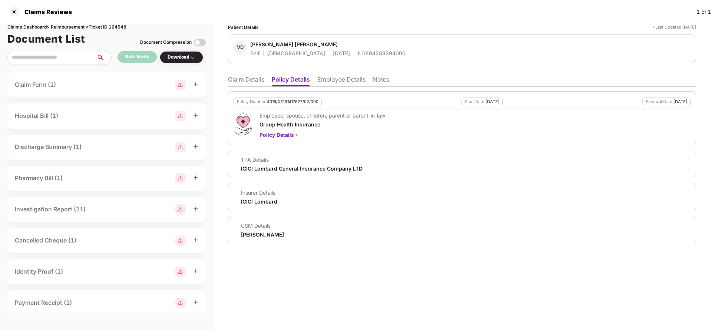
click at [291, 102] on div "4016/X/291417627/02/000" at bounding box center [293, 101] width 52 height 5
copy div "4016/X/291417627/02/000"
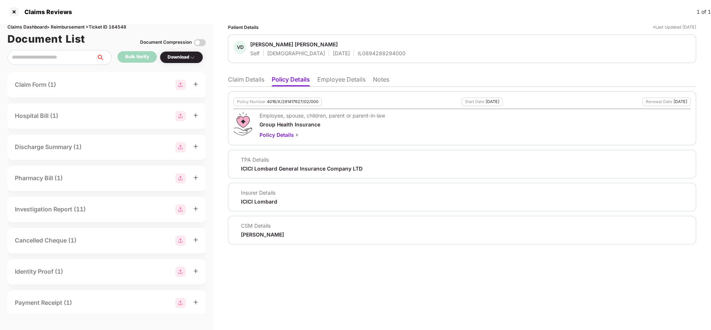
click at [358, 50] on div "IL0894288294000" at bounding box center [382, 53] width 48 height 7
copy div "IL0894288294000"
click at [250, 76] on li "Claim Details" at bounding box center [246, 81] width 36 height 11
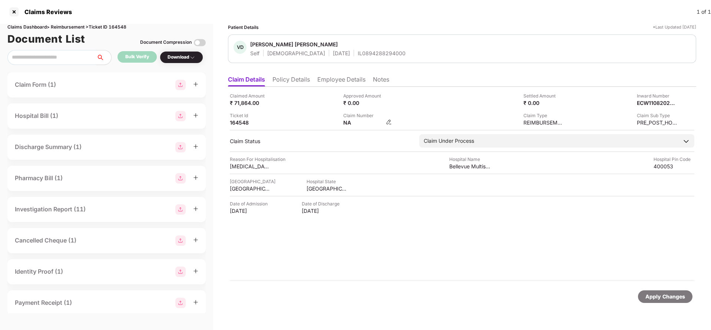
click at [389, 121] on img at bounding box center [389, 122] width 6 height 6
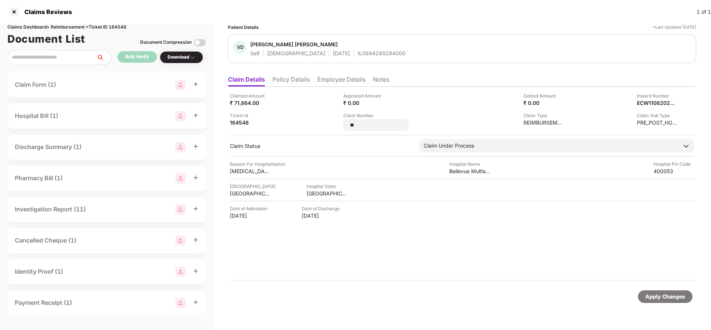
type input "*"
type input "**********"
click at [678, 300] on div "Apply Changes" at bounding box center [665, 296] width 40 height 8
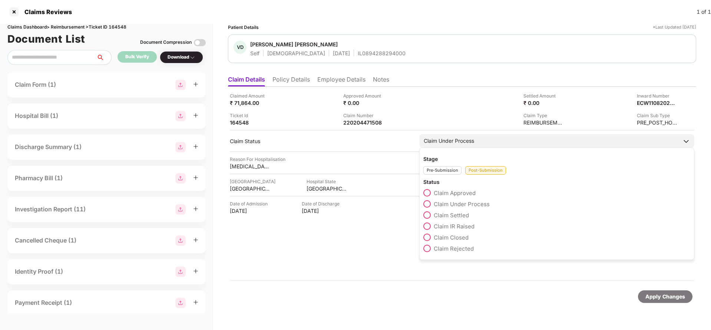
click at [459, 216] on span "Claim Settled" at bounding box center [451, 215] width 35 height 7
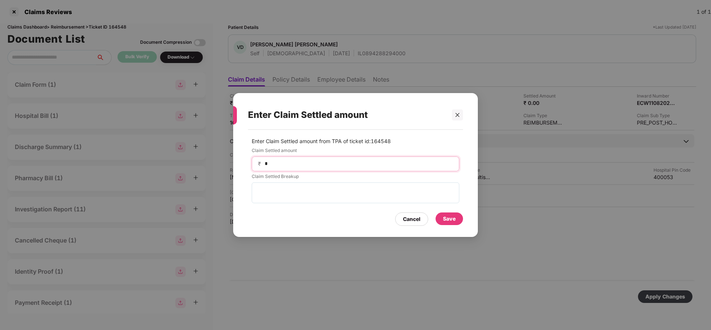
click at [342, 162] on input "*" at bounding box center [358, 164] width 189 height 8
type input "*****"
click at [447, 219] on div "Save" at bounding box center [449, 219] width 13 height 8
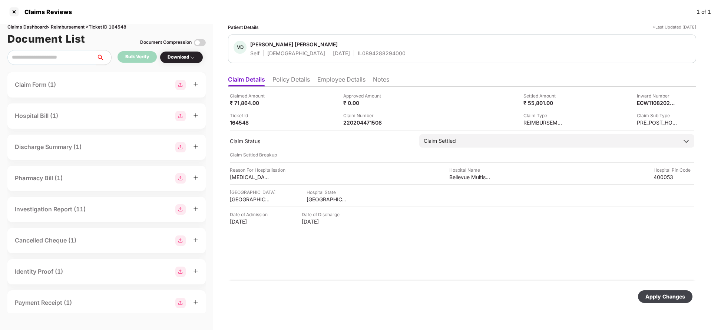
click at [677, 295] on div "Apply Changes" at bounding box center [665, 296] width 40 height 8
click at [368, 127] on div "Claimed Amount ₹ 71,864.00 Approved Amount ₹ 0.00 Settled Amount ₹ 55,801.00 In…" at bounding box center [462, 184] width 468 height 194
click at [367, 123] on div "220204471508" at bounding box center [363, 122] width 41 height 7
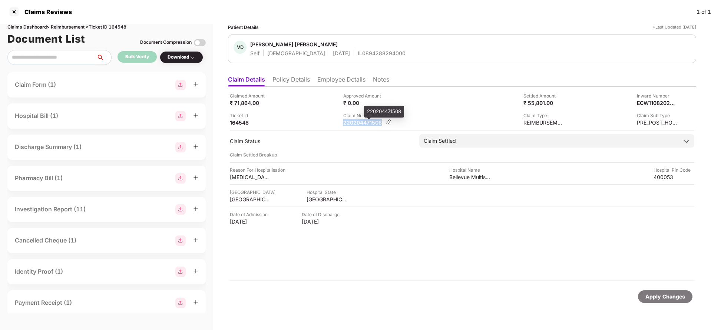
copy div "220204471508"
click at [358, 53] on div "IL0894288294000" at bounding box center [382, 53] width 48 height 7
copy div "IL0894288294000"
click at [659, 297] on div "Apply Changes" at bounding box center [665, 296] width 40 height 8
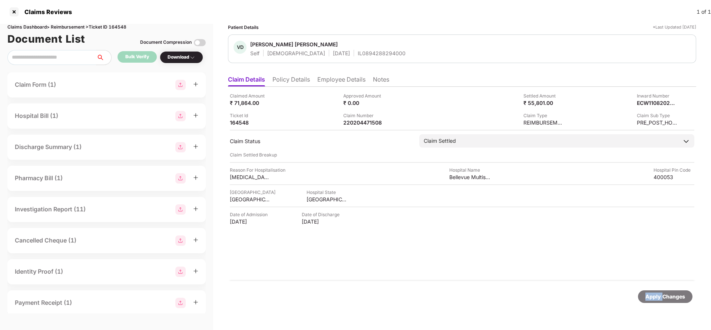
click at [659, 297] on div "Apply Changes" at bounding box center [665, 296] width 40 height 8
click at [118, 25] on div "Claims Dashboard > Reimbursement > Ticket ID 164548" at bounding box center [106, 27] width 198 height 7
copy div "164548"
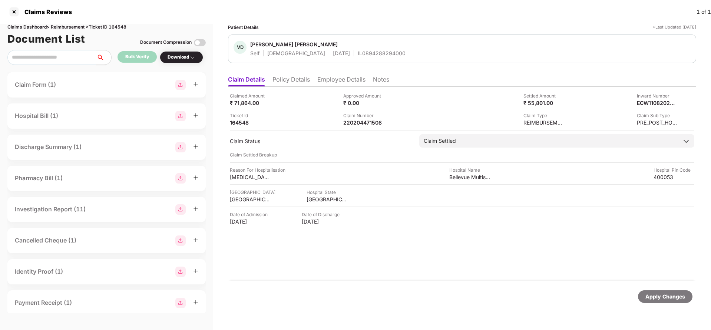
click at [663, 297] on div "Apply Changes" at bounding box center [665, 296] width 40 height 8
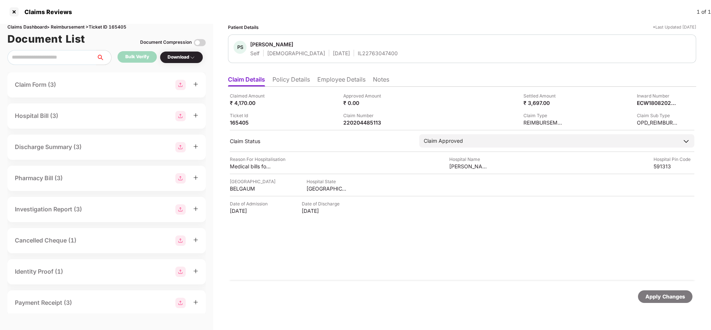
click at [356, 127] on div "Claimed Amount ₹ 4,170.00 Approved Amount ₹ 0.00 Settled Amount ₹ 3,697.00 Inwa…" at bounding box center [462, 184] width 468 height 194
click at [359, 122] on div "220204485113" at bounding box center [363, 122] width 41 height 7
copy div "220204485113"
click at [661, 298] on div "Apply Changes" at bounding box center [665, 296] width 40 height 8
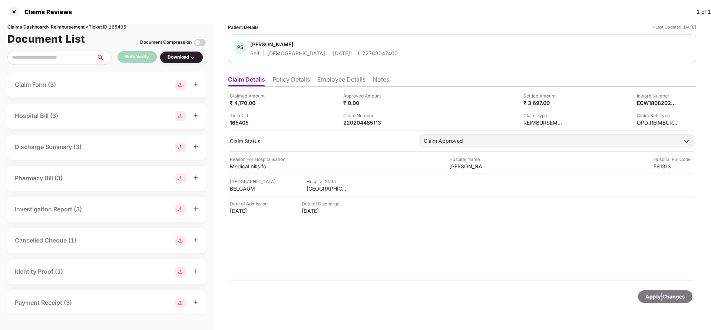
click at [661, 298] on div "Apply Changes" at bounding box center [665, 296] width 40 height 8
click at [119, 28] on div "Claims Dashboard > Reimbursement > Ticket ID 165405" at bounding box center [106, 27] width 198 height 7
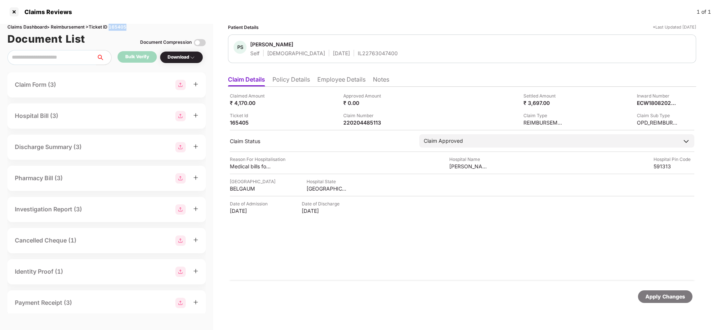
click at [119, 28] on div "Claims Dashboard > Reimbursement > Ticket ID 165405" at bounding box center [106, 27] width 198 height 7
copy div "165405"
click at [663, 294] on div "Apply Changes" at bounding box center [665, 296] width 40 height 8
click at [334, 87] on div "Claimed Amount ₹ 3,232.00 Approved Amount ₹ 0.00 Settled Amount ₹ 3,232.00 Inwa…" at bounding box center [462, 184] width 468 height 194
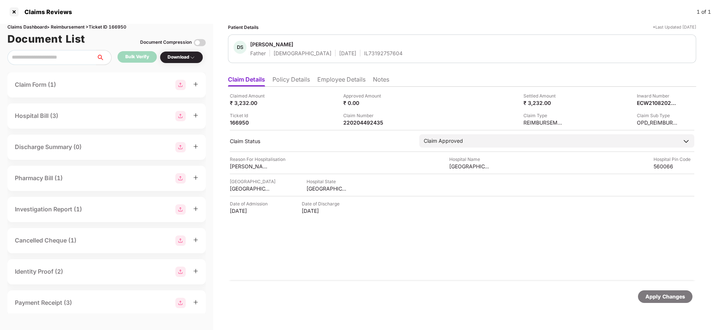
click at [335, 82] on li "Employee Details" at bounding box center [341, 81] width 48 height 11
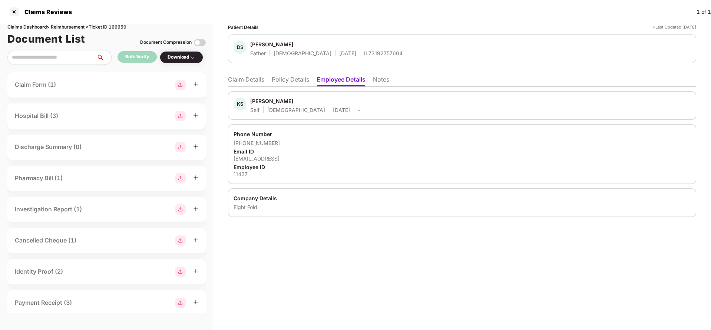
click at [251, 80] on li "Claim Details" at bounding box center [246, 81] width 36 height 11
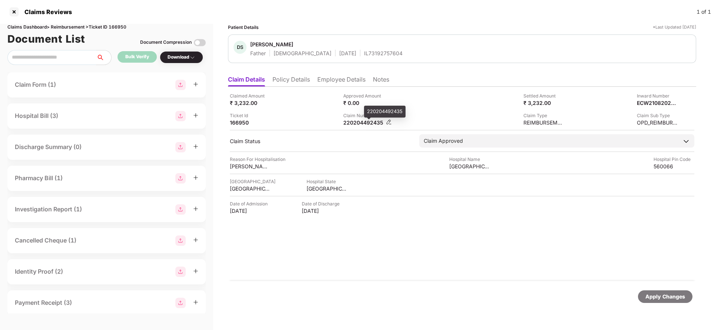
click at [349, 123] on div "220204492435" at bounding box center [363, 122] width 41 height 7
copy div "220204492435"
click at [682, 302] on div "Apply Changes" at bounding box center [665, 296] width 54 height 13
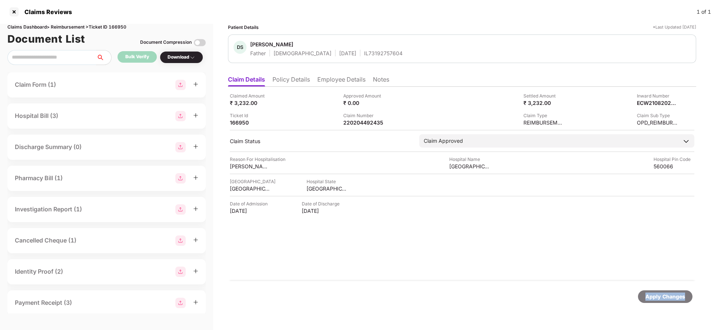
click at [682, 302] on div "Apply Changes" at bounding box center [665, 296] width 54 height 13
click at [121, 29] on div "Claims Dashboard > Reimbursement > Ticket ID 166950" at bounding box center [106, 27] width 198 height 7
copy div "166950"
click at [667, 295] on div "Apply Changes" at bounding box center [665, 296] width 40 height 8
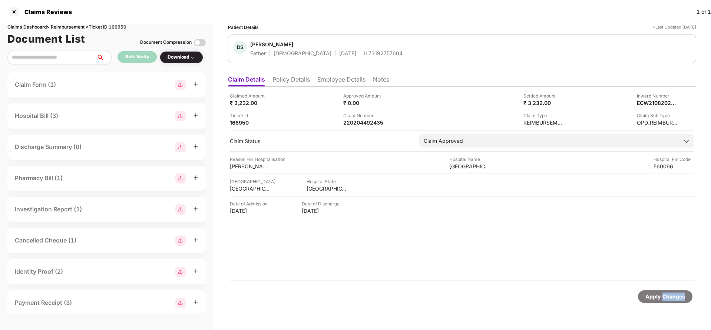
click at [667, 295] on div "Apply Changes" at bounding box center [665, 296] width 40 height 8
click at [341, 80] on li "Employee Details" at bounding box center [341, 81] width 48 height 11
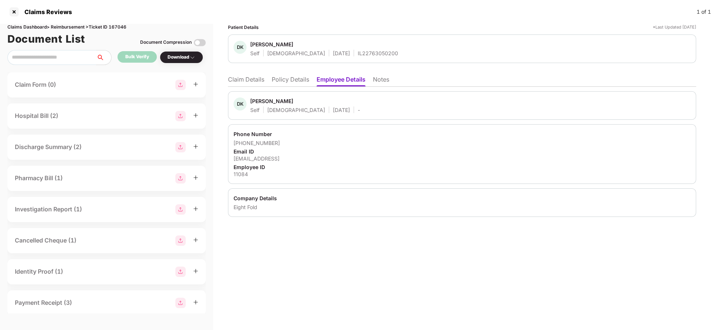
click at [258, 84] on li "Claim Details" at bounding box center [246, 81] width 36 height 11
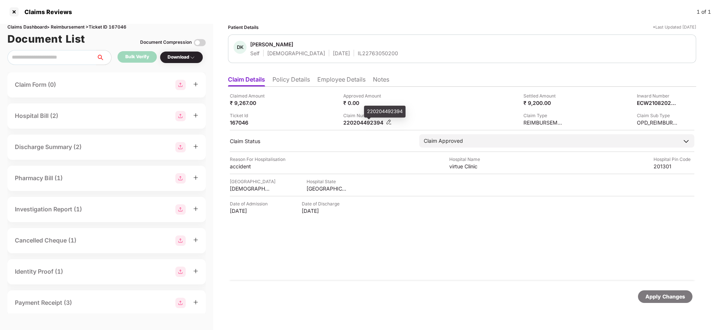
click at [370, 123] on div "220204492394" at bounding box center [363, 122] width 41 height 7
copy div "220204492394"
click at [681, 300] on div "Apply Changes" at bounding box center [665, 296] width 40 height 8
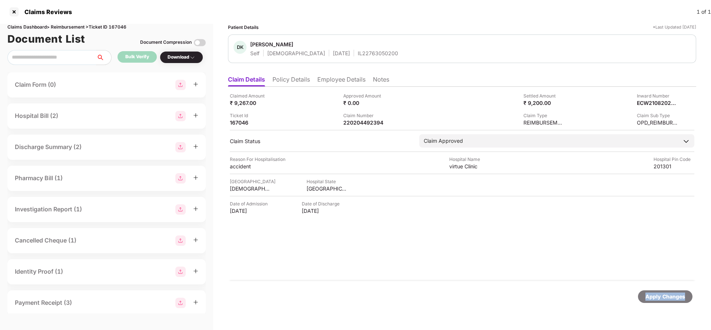
click at [681, 300] on div "Apply Changes" at bounding box center [665, 296] width 40 height 8
click at [117, 28] on div "Claims Dashboard > Reimbursement > Ticket ID 167046" at bounding box center [106, 27] width 198 height 7
copy div "167046"
click at [669, 295] on div "Apply Changes" at bounding box center [665, 296] width 40 height 8
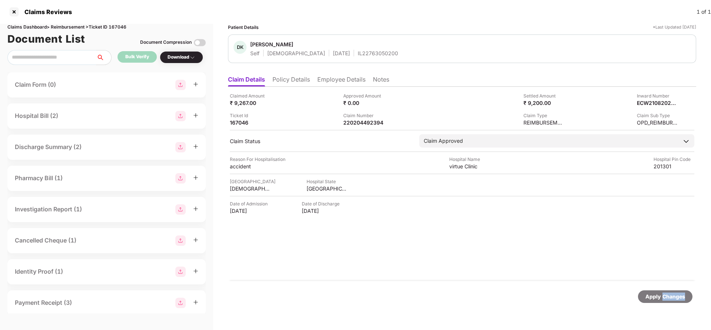
click at [669, 295] on div "Apply Changes" at bounding box center [665, 296] width 40 height 8
click at [366, 122] on div "220204493265" at bounding box center [363, 122] width 41 height 7
copy div "220204493265"
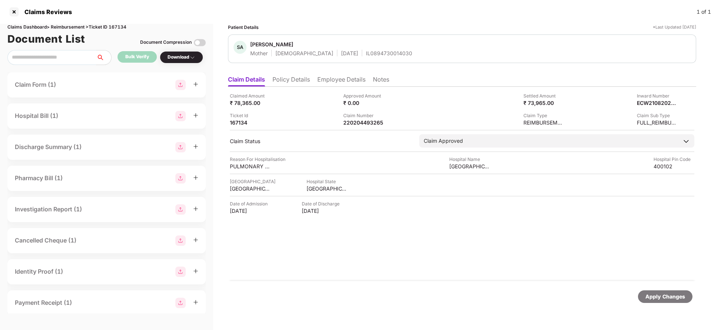
click at [660, 298] on div "Apply Changes" at bounding box center [665, 296] width 40 height 8
click at [121, 29] on div "Claims Dashboard > Reimbursement > Ticket ID 167134" at bounding box center [106, 27] width 198 height 7
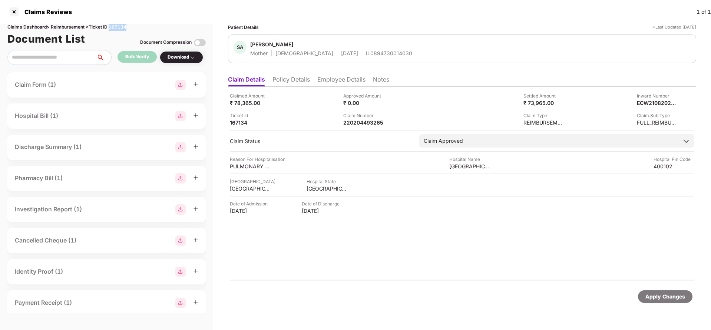
click at [121, 29] on div "Claims Dashboard > Reimbursement > Ticket ID 167134" at bounding box center [106, 27] width 198 height 7
copy div "167134"
click at [647, 295] on div "Apply Changes" at bounding box center [665, 296] width 40 height 8
click at [340, 77] on li "Employee Details" at bounding box center [341, 81] width 48 height 11
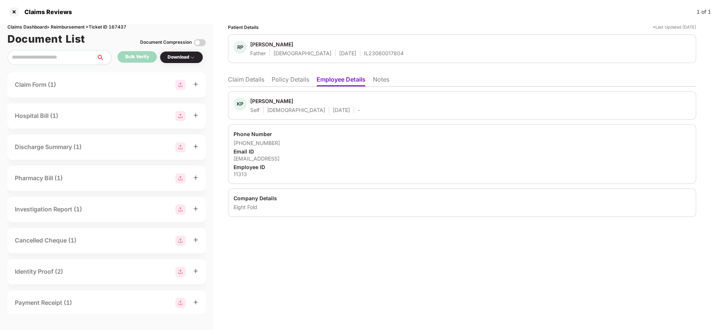
click at [252, 80] on li "Claim Details" at bounding box center [246, 81] width 36 height 11
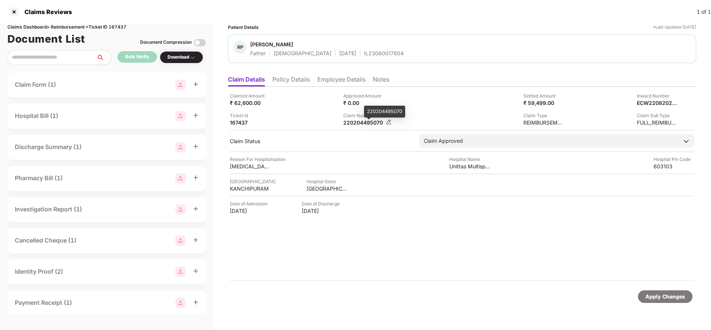
click at [368, 125] on div "220204495070" at bounding box center [363, 122] width 41 height 7
copy div "220204495070"
click at [661, 294] on div "Apply Changes" at bounding box center [665, 296] width 40 height 8
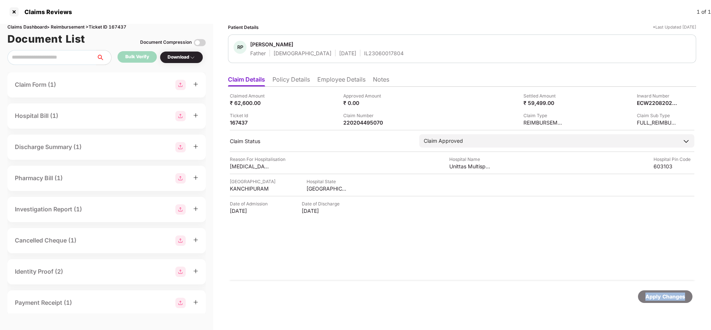
click at [661, 294] on div "Apply Changes" at bounding box center [665, 296] width 40 height 8
click at [113, 26] on div "Claims Dashboard > Reimbursement > Ticket ID 167437" at bounding box center [106, 27] width 198 height 7
copy div "167437"
click at [656, 291] on div "Apply Changes" at bounding box center [665, 296] width 54 height 13
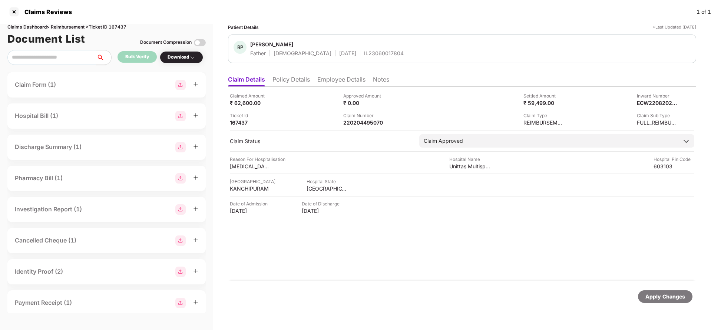
click at [657, 300] on div "Apply Changes" at bounding box center [665, 296] width 40 height 8
click at [339, 83] on li "Employee Details" at bounding box center [341, 81] width 48 height 11
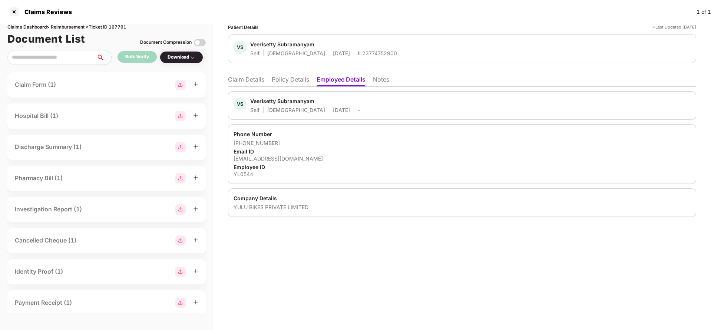
click at [262, 79] on li "Claim Details" at bounding box center [246, 81] width 36 height 11
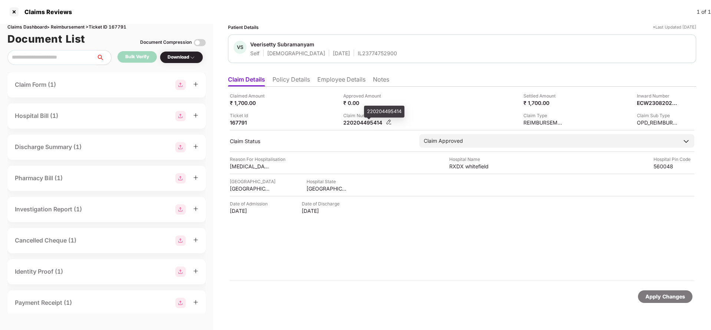
click at [367, 123] on div "220204495414" at bounding box center [363, 122] width 41 height 7
copy div "220204495414"
click at [655, 298] on div "Apply Changes" at bounding box center [665, 296] width 40 height 8
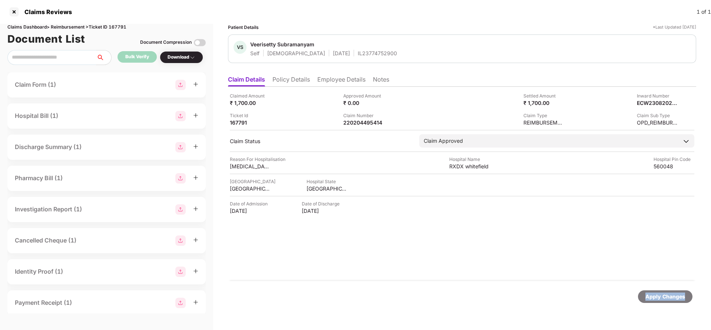
click at [655, 298] on div "Apply Changes" at bounding box center [665, 296] width 40 height 8
click at [119, 24] on div "Claims Dashboard > Reimbursement > Ticket ID 167791" at bounding box center [106, 27] width 198 height 7
copy div "167791"
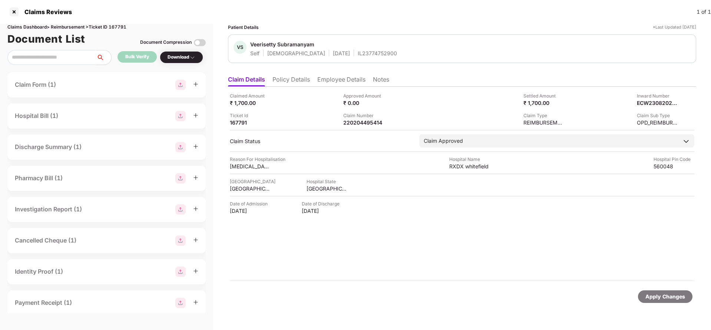
click at [675, 294] on div "Apply Changes" at bounding box center [665, 296] width 40 height 8
click at [680, 298] on div "Apply Changes" at bounding box center [665, 296] width 40 height 8
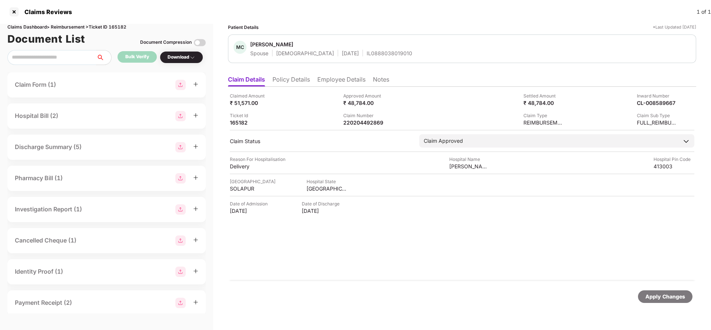
click at [111, 26] on div "Claims Dashboard > Reimbursement > Ticket ID 165182" at bounding box center [106, 27] width 198 height 7
copy div "165182"
click at [655, 297] on div "Apply Changes" at bounding box center [665, 296] width 40 height 8
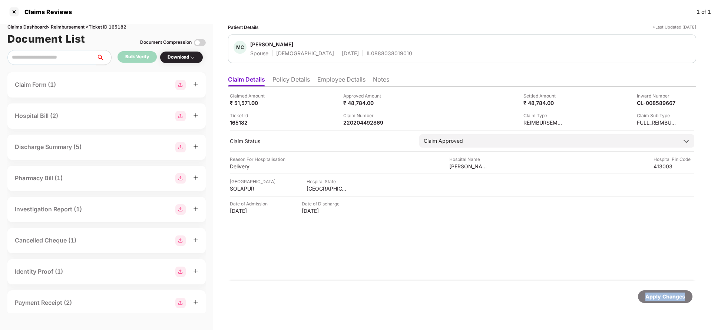
click at [655, 297] on div "Apply Changes" at bounding box center [665, 296] width 40 height 8
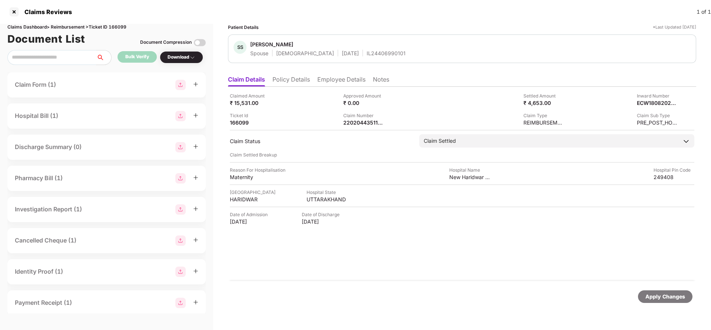
click at [345, 80] on li "Employee Details" at bounding box center [341, 81] width 48 height 11
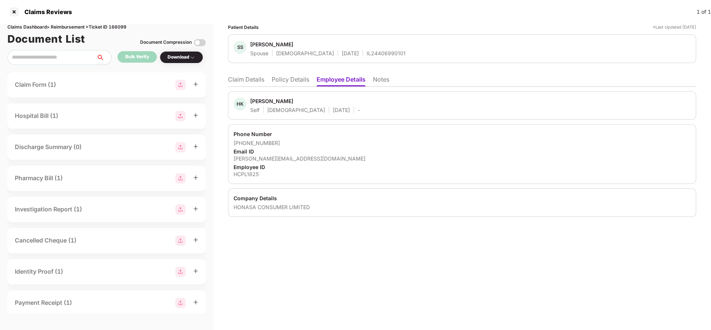
click at [235, 79] on li "Claim Details" at bounding box center [246, 81] width 36 height 11
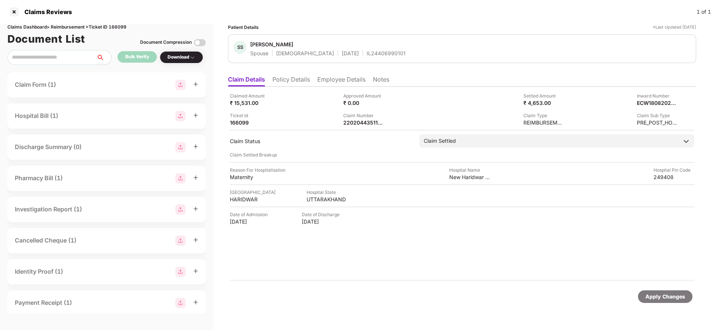
click at [288, 78] on li "Policy Details" at bounding box center [290, 81] width 37 height 11
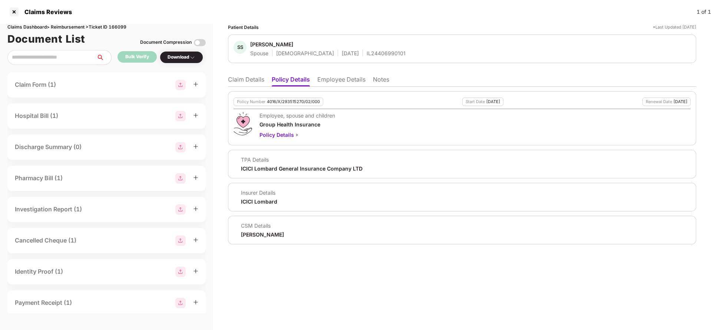
click at [286, 103] on div "4016/X/293515270/02/000" at bounding box center [293, 101] width 53 height 5
copy div "4016/X/293515270/02/000"
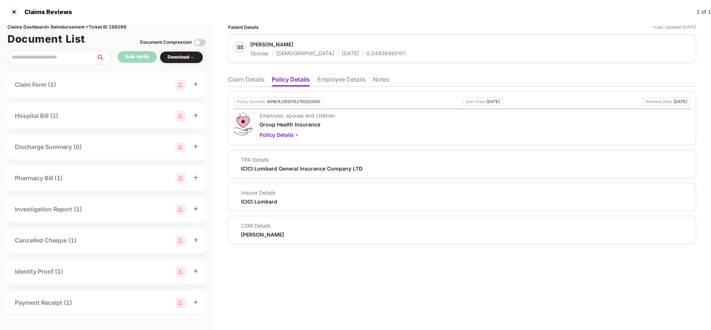
click at [242, 78] on li "Claim Details" at bounding box center [246, 81] width 36 height 11
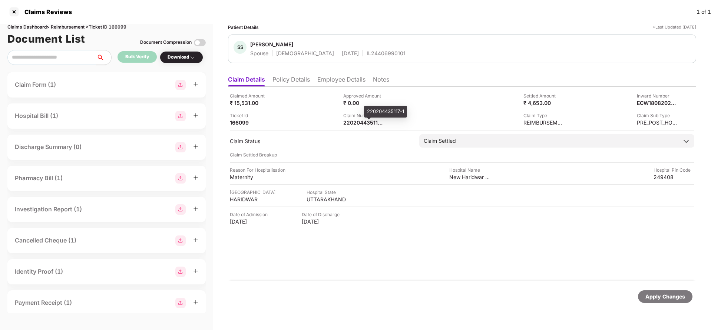
click at [370, 113] on div "220204435117-1" at bounding box center [385, 112] width 43 height 12
copy div "220204435117-1"
click at [363, 122] on div "220204435117-1" at bounding box center [363, 122] width 41 height 7
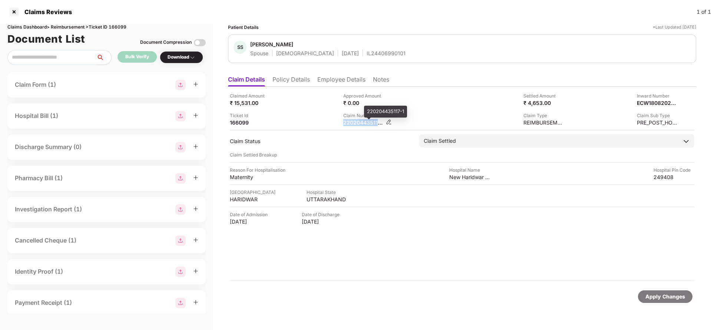
click at [363, 122] on div "220204435117-1" at bounding box center [363, 122] width 41 height 7
copy div
click at [367, 55] on div "IL24406990101" at bounding box center [386, 53] width 39 height 7
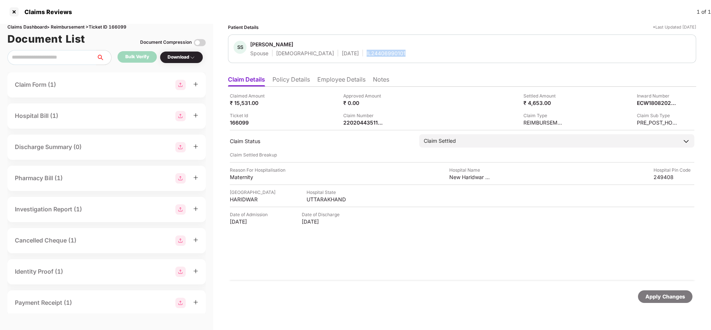
click at [367, 55] on div "IL24406990101" at bounding box center [386, 53] width 39 height 7
copy div "IL24406990101"
click at [366, 119] on div "220204435117-1" at bounding box center [363, 122] width 41 height 7
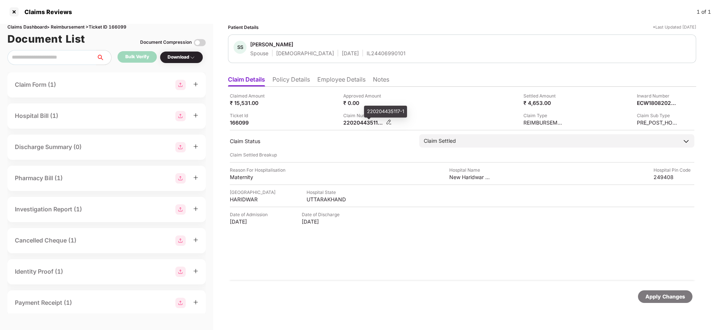
click at [366, 119] on div "220204435117-1" at bounding box center [363, 122] width 41 height 7
copy div
click at [371, 50] on div "IL24406990101" at bounding box center [386, 53] width 39 height 7
copy div "IL24406990101"
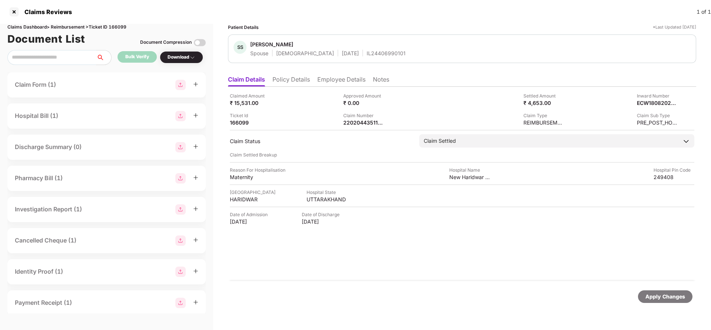
click at [676, 300] on div "Apply Changes" at bounding box center [665, 296] width 40 height 8
click at [123, 28] on div "Claims Dashboard > Reimbursement > Ticket ID 166099" at bounding box center [106, 27] width 198 height 7
copy div "166099"
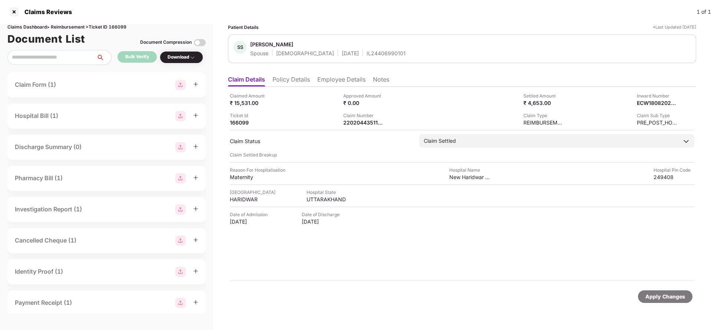
click at [652, 293] on div "Apply Changes" at bounding box center [665, 296] width 40 height 8
click at [297, 83] on li "Policy Details" at bounding box center [290, 81] width 37 height 11
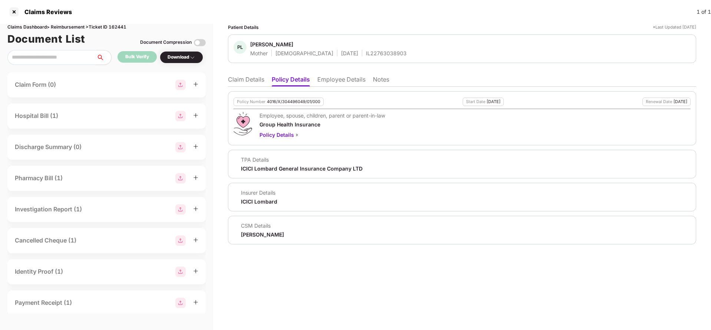
click at [288, 97] on div "Policy Number 4016/X/304496049/01/000" at bounding box center [279, 101] width 90 height 9
copy div "4016/X/304496049/01/000"
click at [236, 78] on li "Claim Details" at bounding box center [246, 81] width 36 height 11
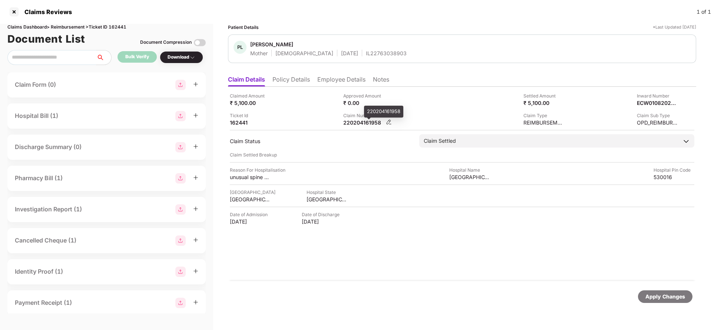
click at [353, 124] on div "220204161958" at bounding box center [363, 122] width 41 height 7
copy div "220204161958"
click at [330, 86] on li "Employee Details" at bounding box center [341, 81] width 48 height 11
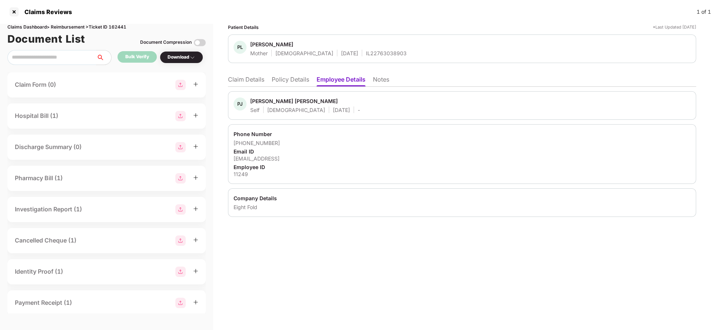
click at [271, 77] on ul "Claim Details Policy Details Employee Details Notes" at bounding box center [462, 79] width 468 height 15
click at [241, 82] on li "Claim Details" at bounding box center [246, 81] width 36 height 11
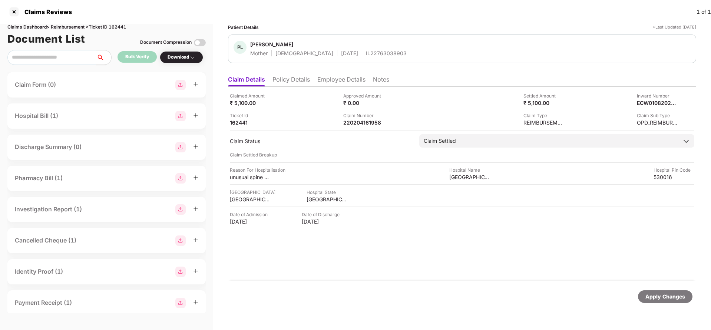
click at [364, 127] on div "Claimed Amount ₹ 5,100.00 Approved Amount ₹ 0.00 Settled Amount ₹ 5,100.00 Inwa…" at bounding box center [462, 184] width 468 height 194
click at [367, 123] on div "220204161958" at bounding box center [363, 122] width 41 height 7
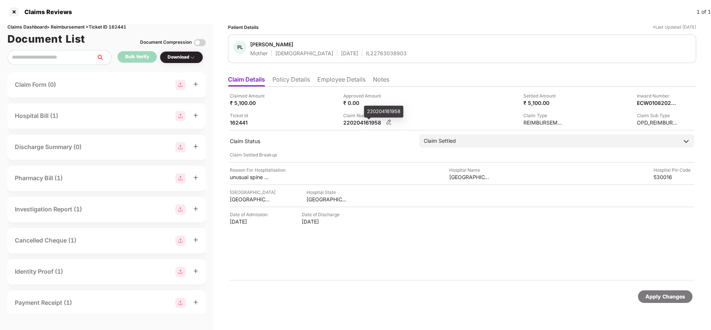
copy div
click at [366, 54] on div "IL22763038903" at bounding box center [386, 53] width 41 height 7
copy div "IL22763038903"
click at [670, 301] on div "Apply Changes" at bounding box center [665, 296] width 54 height 13
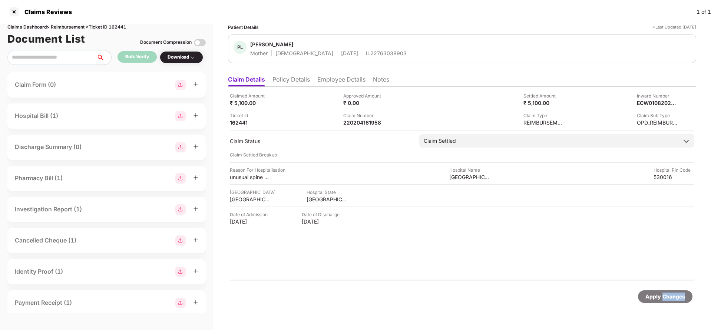
click at [670, 301] on div "Apply Changes" at bounding box center [665, 296] width 54 height 13
click at [123, 27] on div "Claims Dashboard > Reimbursement > Ticket ID 162441" at bounding box center [106, 27] width 198 height 7
copy div "162441"
click at [661, 297] on div "Apply Changes" at bounding box center [665, 296] width 40 height 8
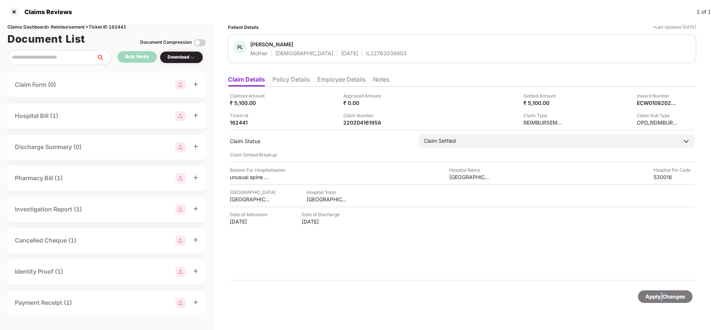
click at [661, 297] on div "Apply Changes" at bounding box center [665, 296] width 40 height 8
click at [659, 293] on div "Apply Changes" at bounding box center [665, 296] width 40 height 8
click at [123, 28] on div "Claims Dashboard > Reimbursement > Ticket ID 166940" at bounding box center [106, 27] width 198 height 7
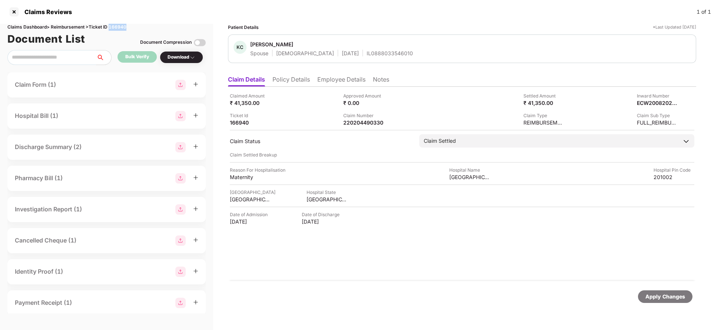
copy div "166940"
click at [655, 293] on div "Apply Changes" at bounding box center [665, 296] width 40 height 8
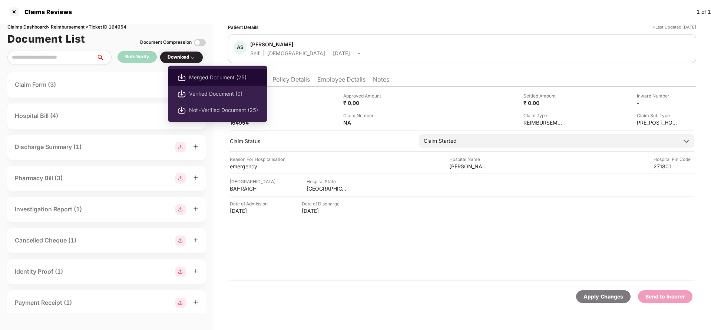
click at [200, 79] on span "Merged Document (25)" at bounding box center [223, 77] width 69 height 8
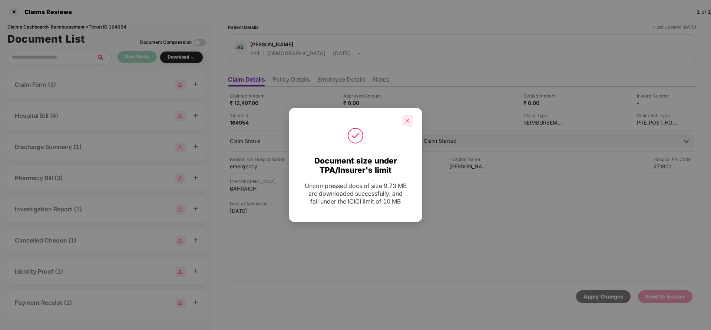
click at [405, 125] on div at bounding box center [407, 120] width 11 height 11
